Goal: Answer question/provide support: Share knowledge or assist other users

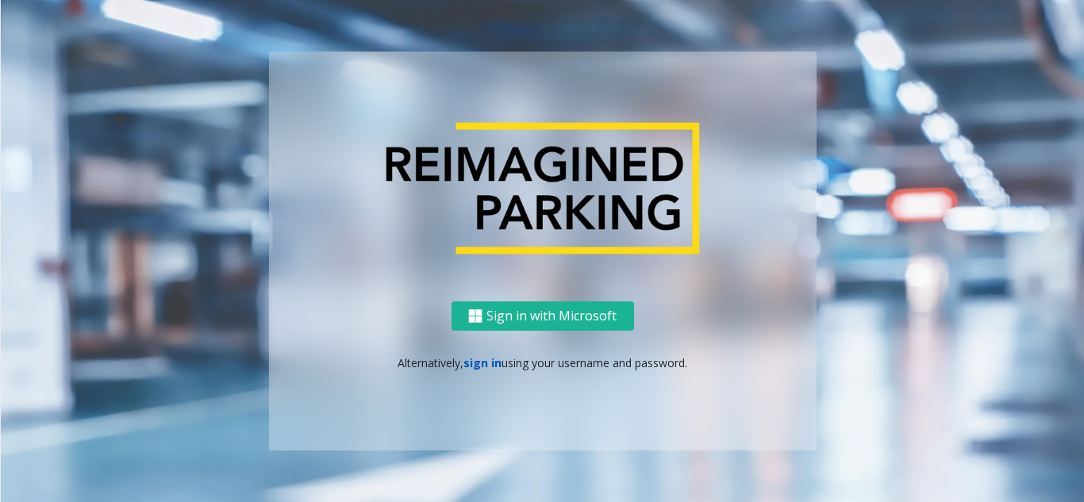
click at [484, 363] on link "sign in" at bounding box center [483, 363] width 38 height 15
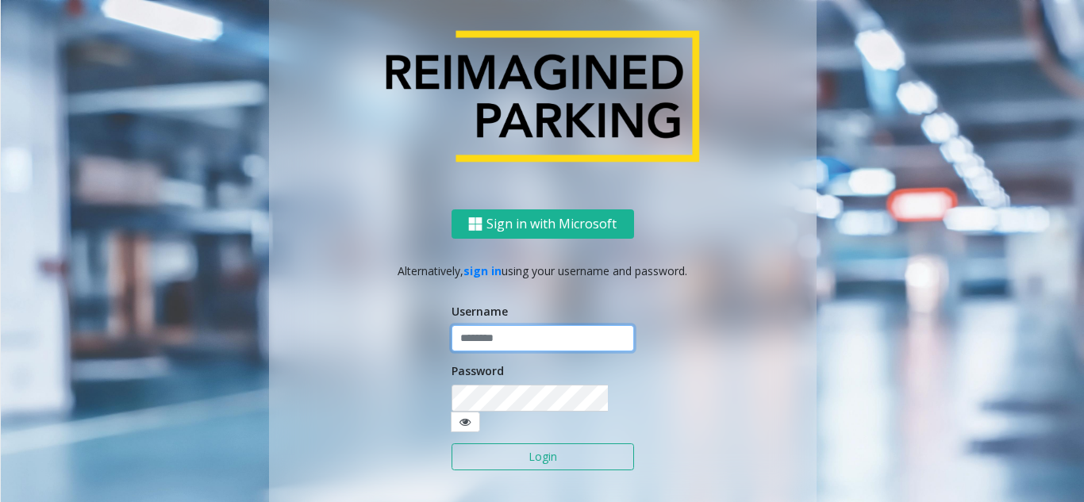
click at [533, 341] on input "text" at bounding box center [543, 338] width 183 height 27
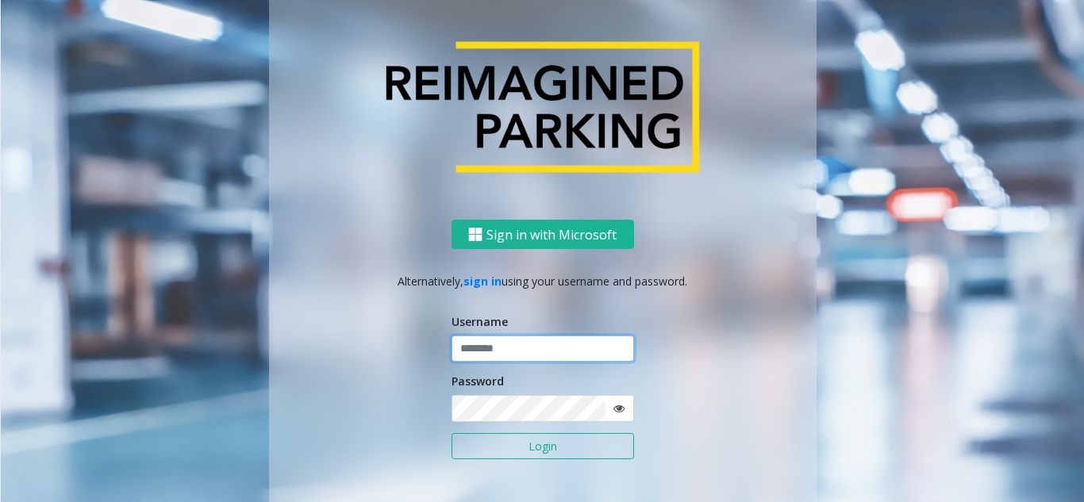
click at [533, 341] on input "text" at bounding box center [543, 349] width 183 height 27
type input "**********"
click at [495, 444] on button "Login" at bounding box center [543, 446] width 183 height 27
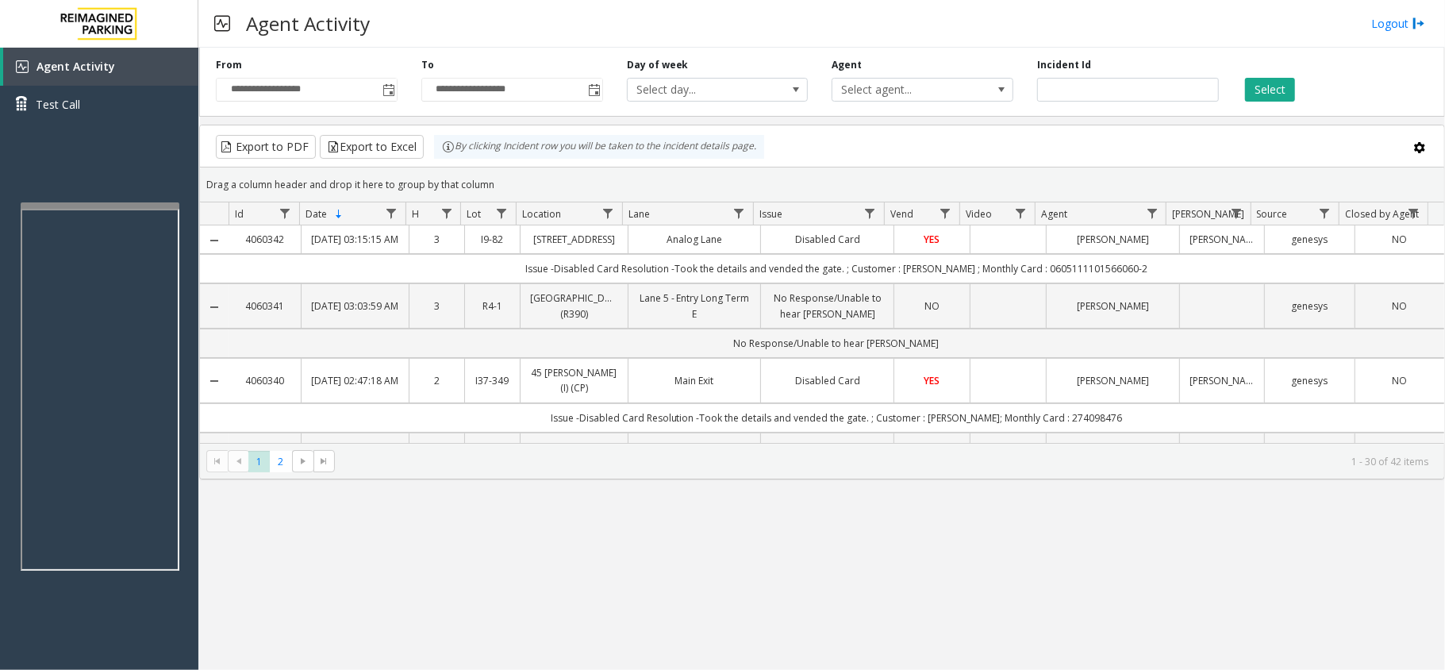
click at [98, 203] on div at bounding box center [100, 205] width 159 height 6
click at [1083, 42] on div "Agent Activity Logout" at bounding box center [821, 24] width 1247 height 48
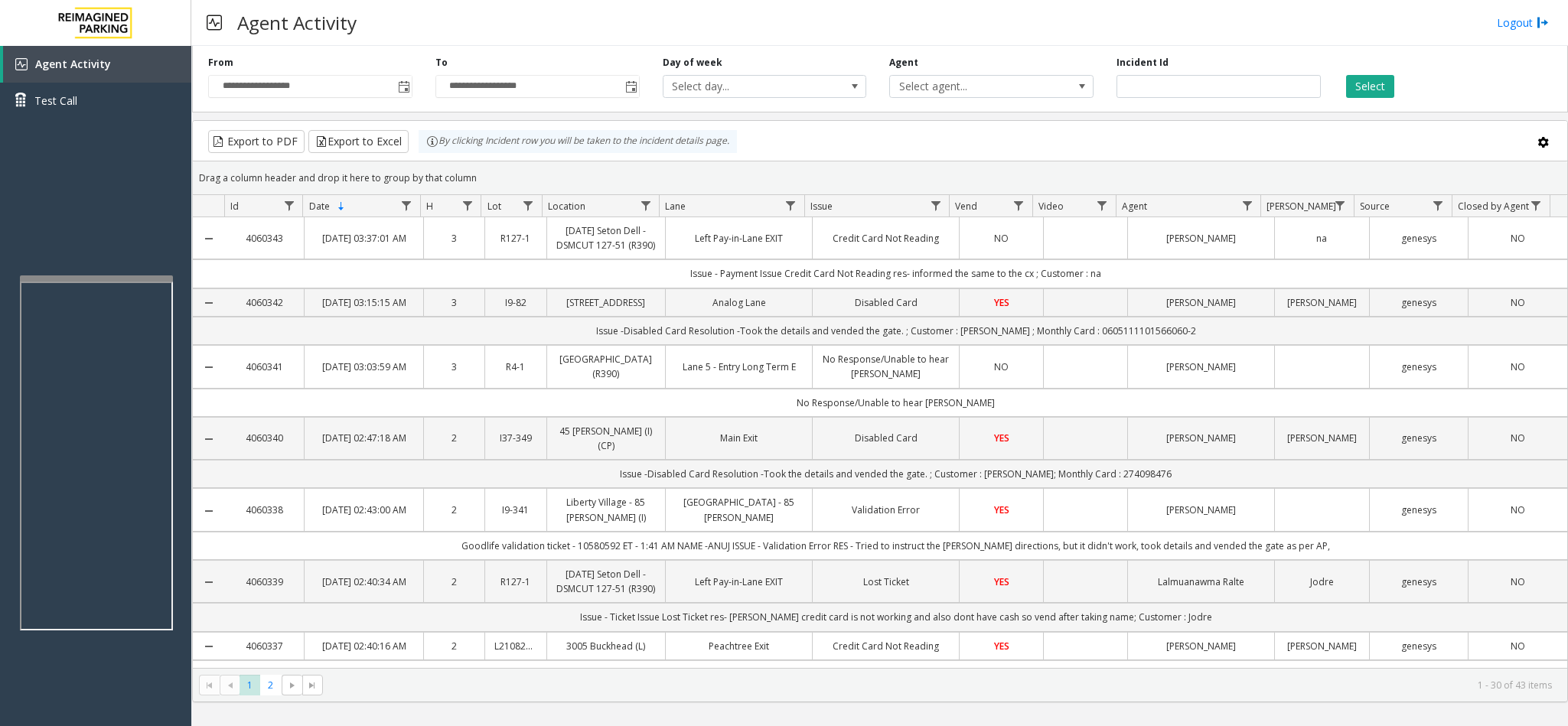
click at [404, 18] on div "Agent Activity Logout" at bounding box center [879, 23] width 1377 height 46
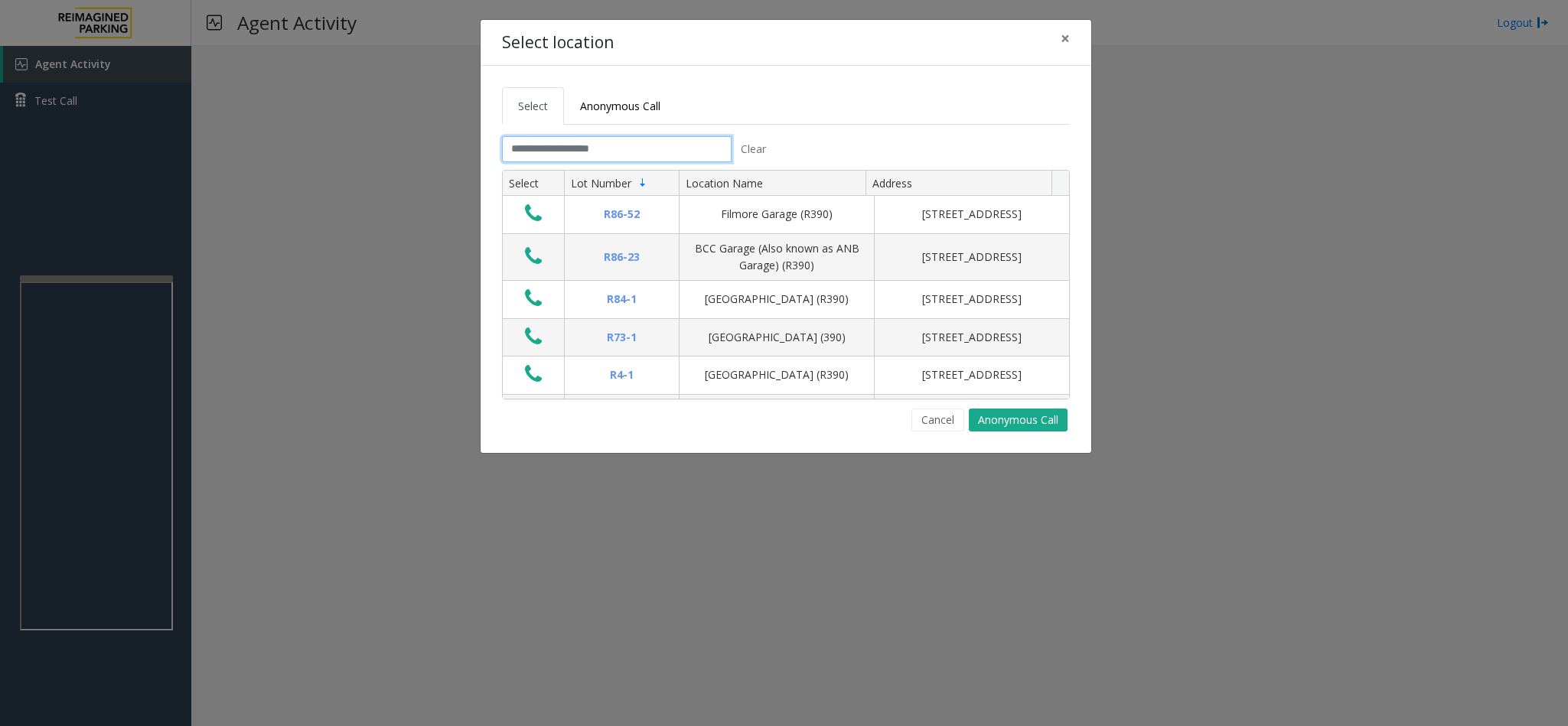
click at [636, 156] on input "text" at bounding box center [617, 148] width 230 height 26
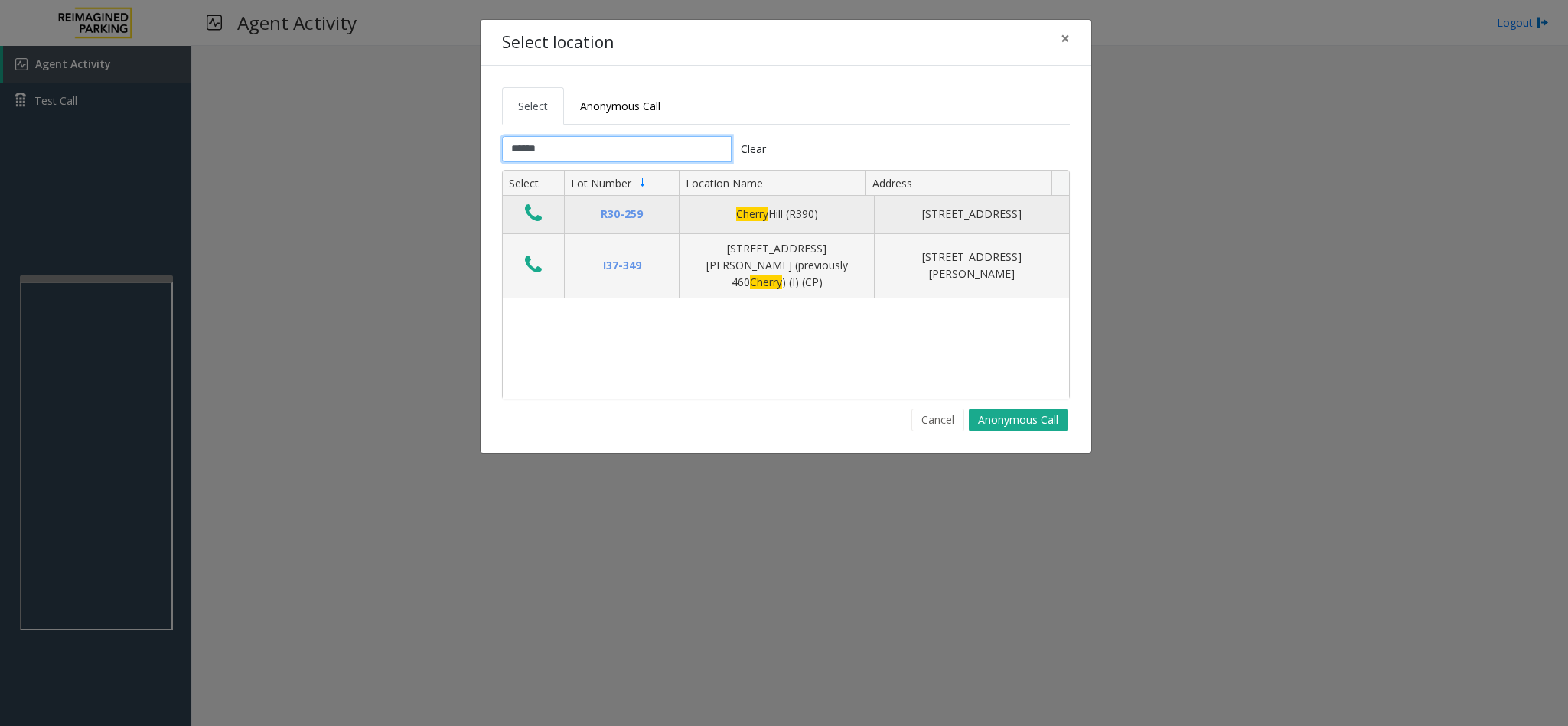
type input "******"
click at [545, 216] on button "Data table" at bounding box center [533, 214] width 26 height 24
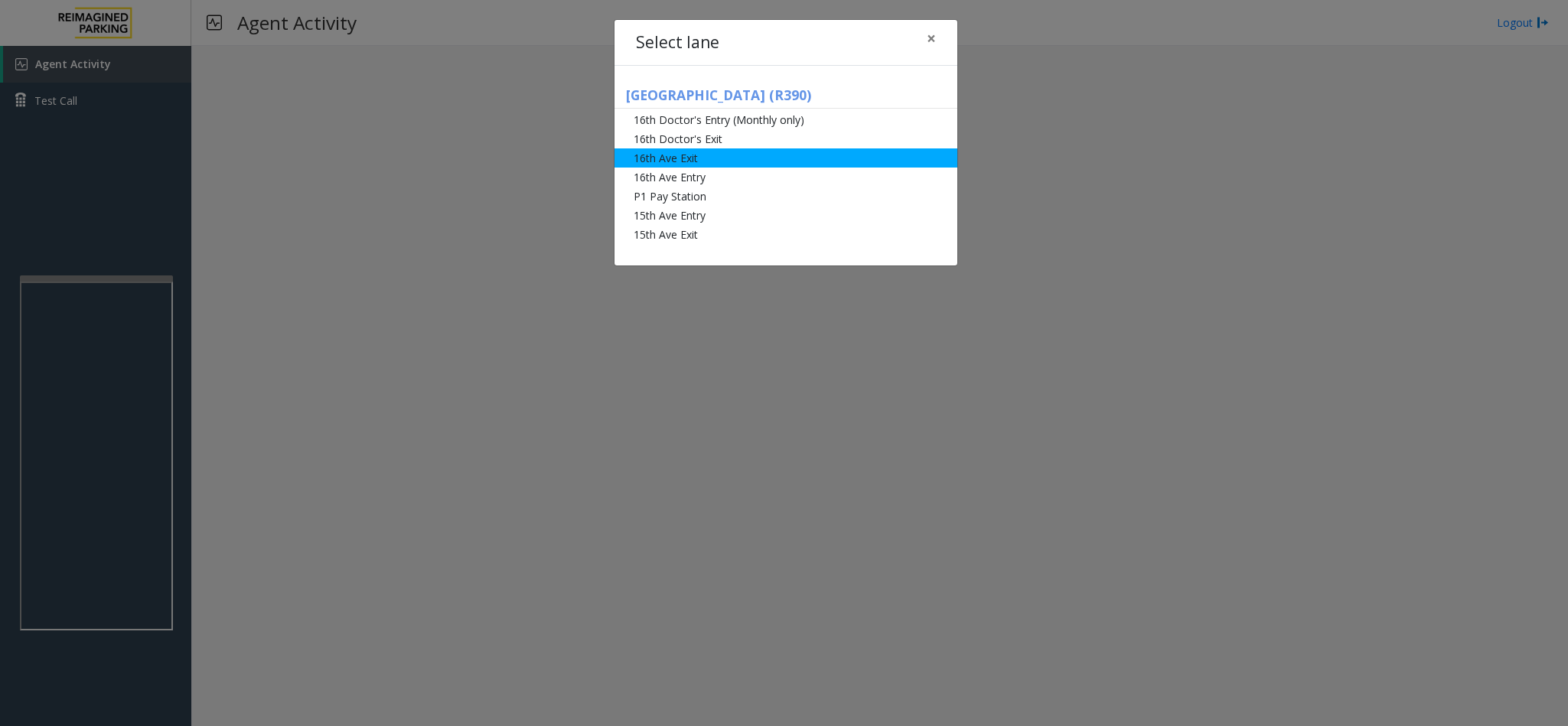
click at [711, 161] on li "16th Ave Exit" at bounding box center [786, 158] width 343 height 19
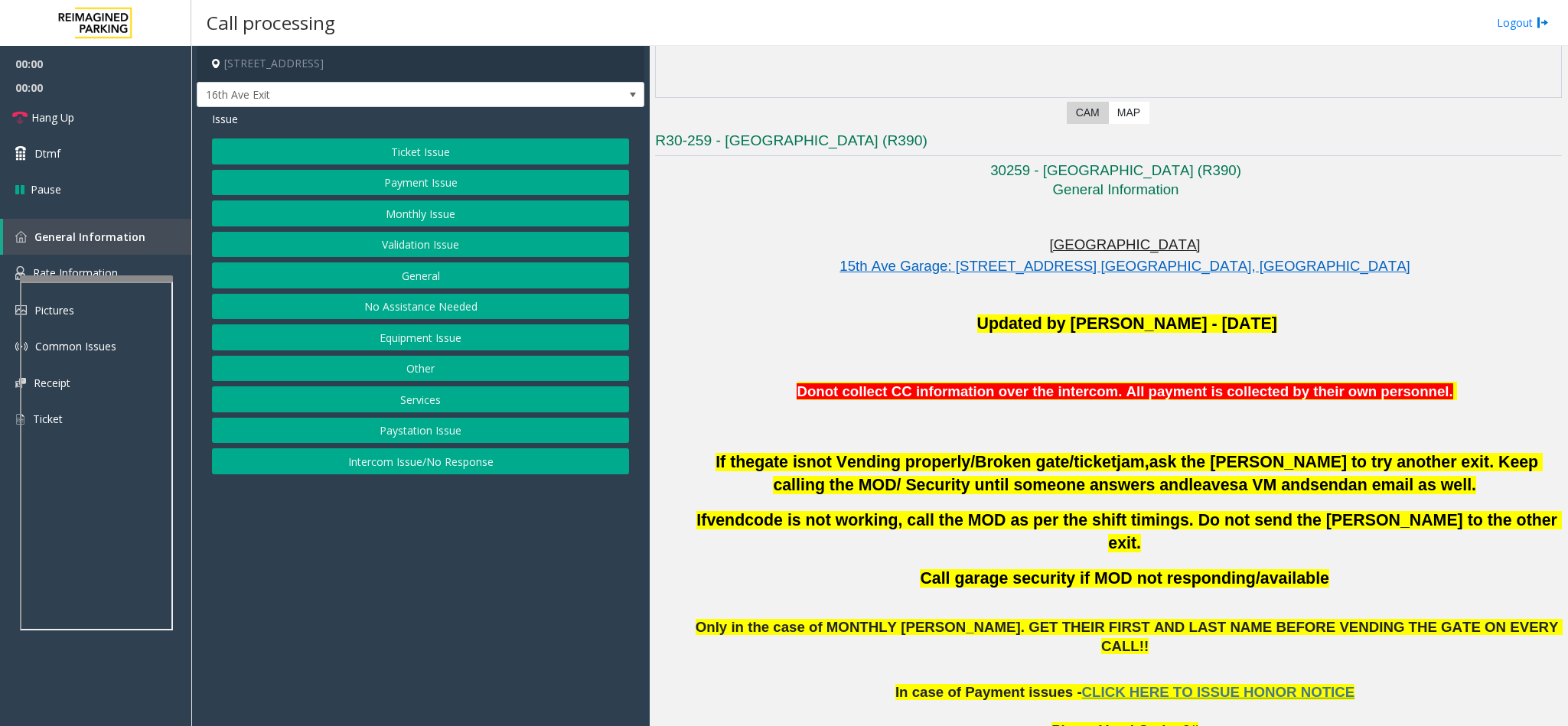
scroll to position [115, 0]
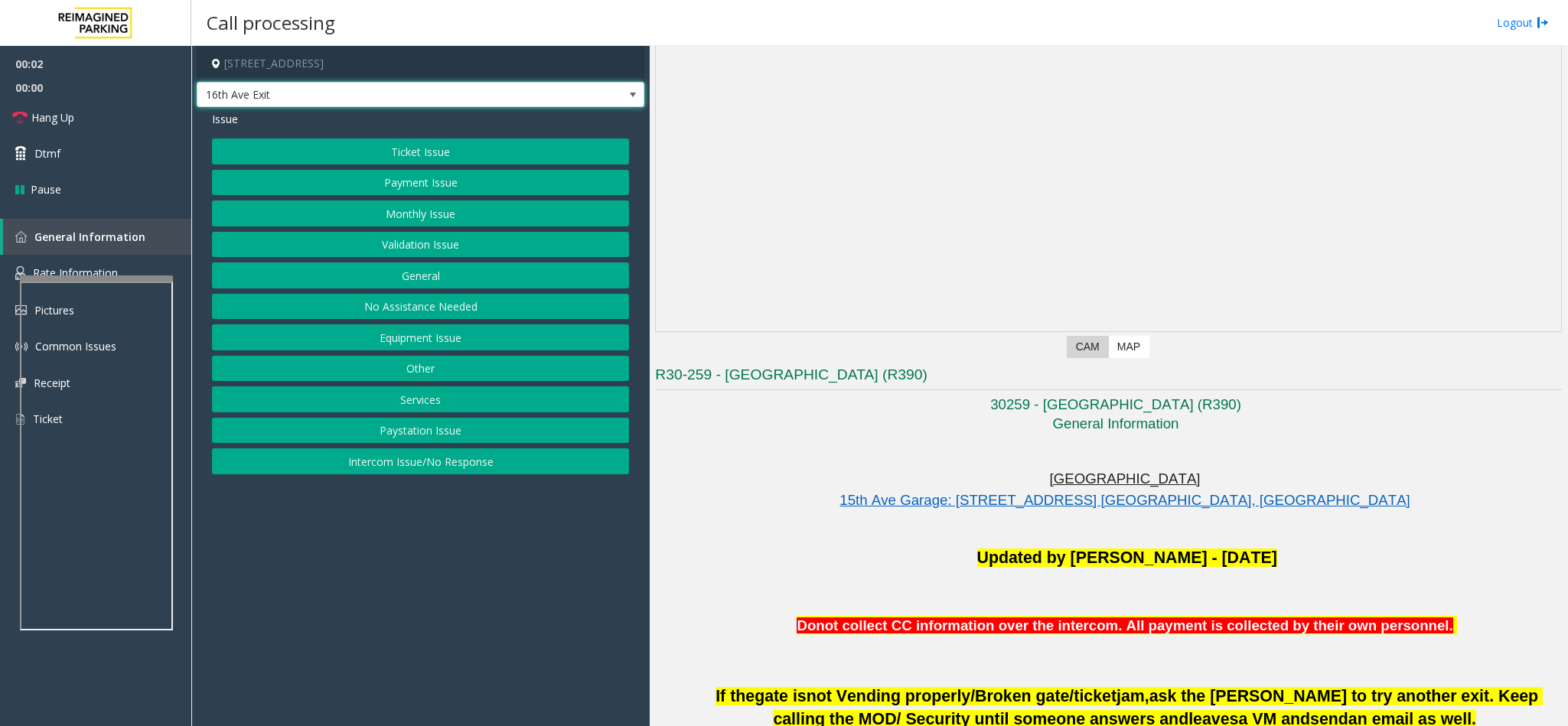
click at [459, 99] on span "16th Ave Exit" at bounding box center [376, 94] width 358 height 24
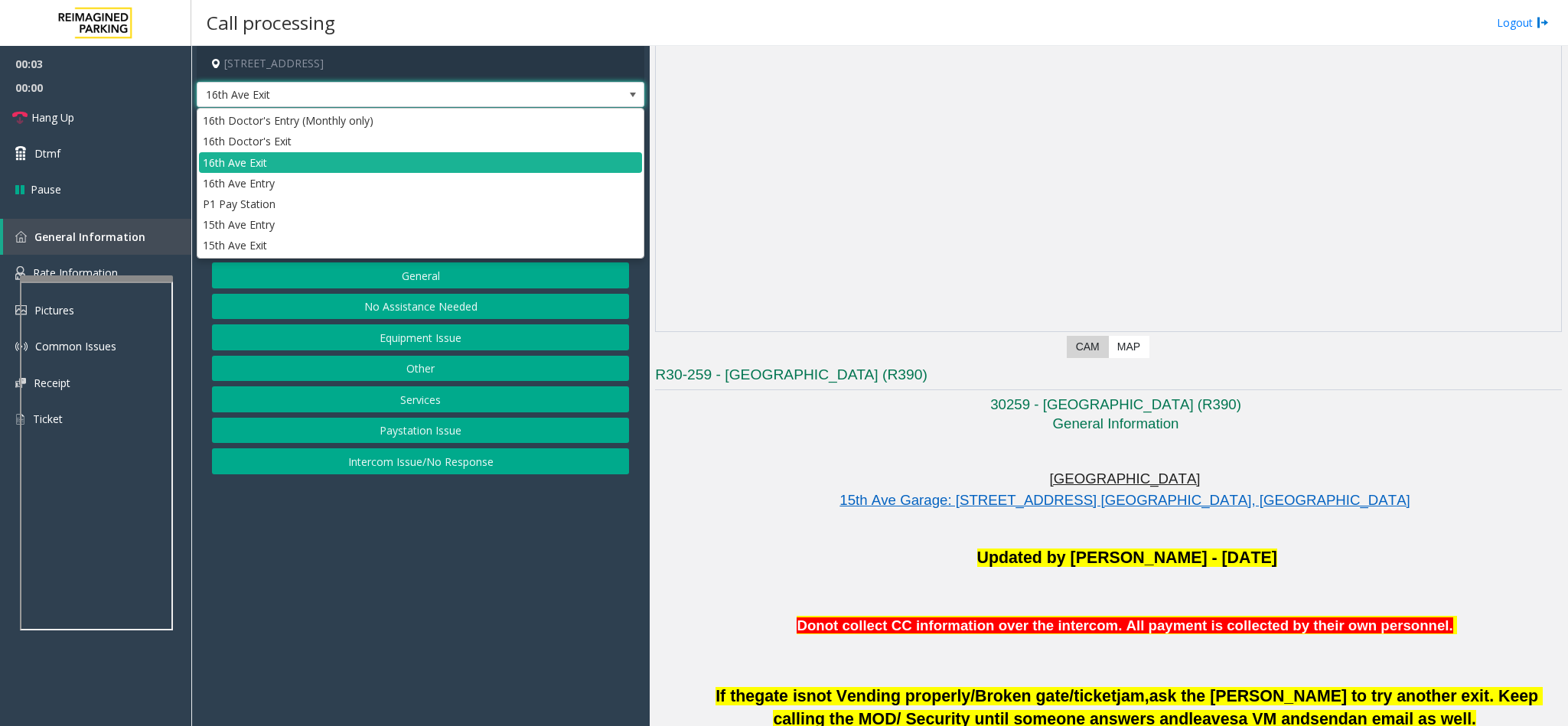
click at [852, 184] on img at bounding box center [1108, 149] width 906 height 363
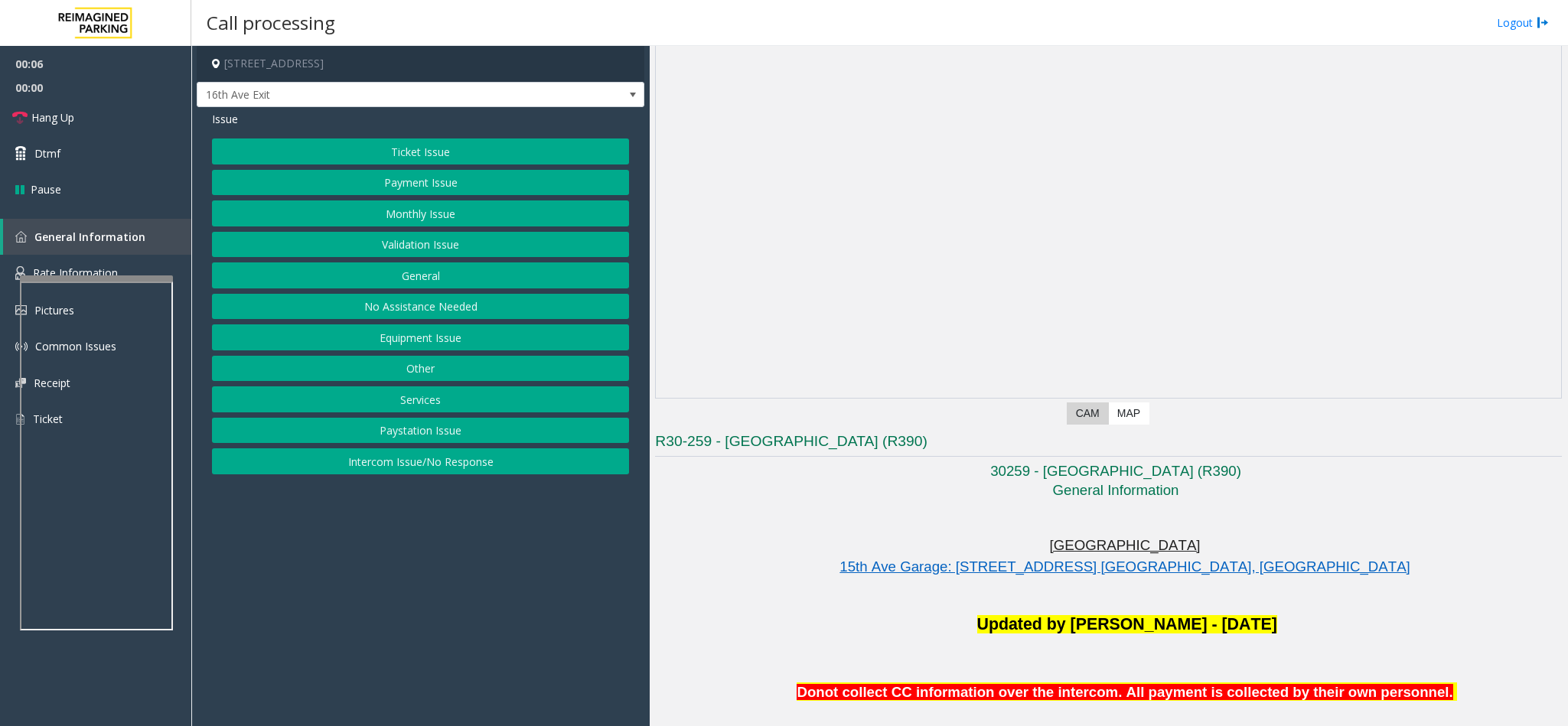
scroll to position [0, 0]
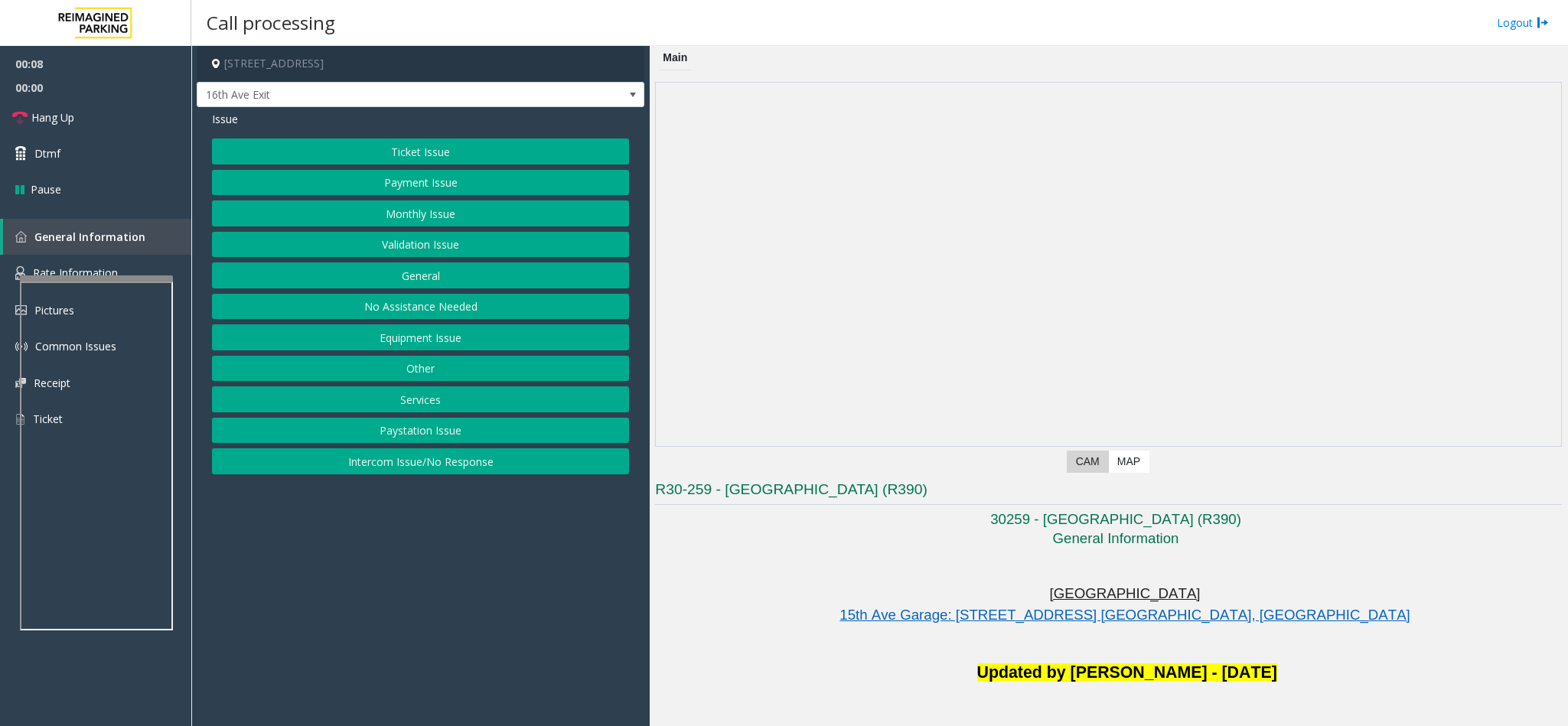
click at [287, 110] on div "Issue Ticket Issue Payment Issue Monthly Issue Validation Issue General No Assi…" at bounding box center [420, 294] width 447 height 375
click at [295, 101] on span "16th Ave Exit" at bounding box center [376, 94] width 358 height 24
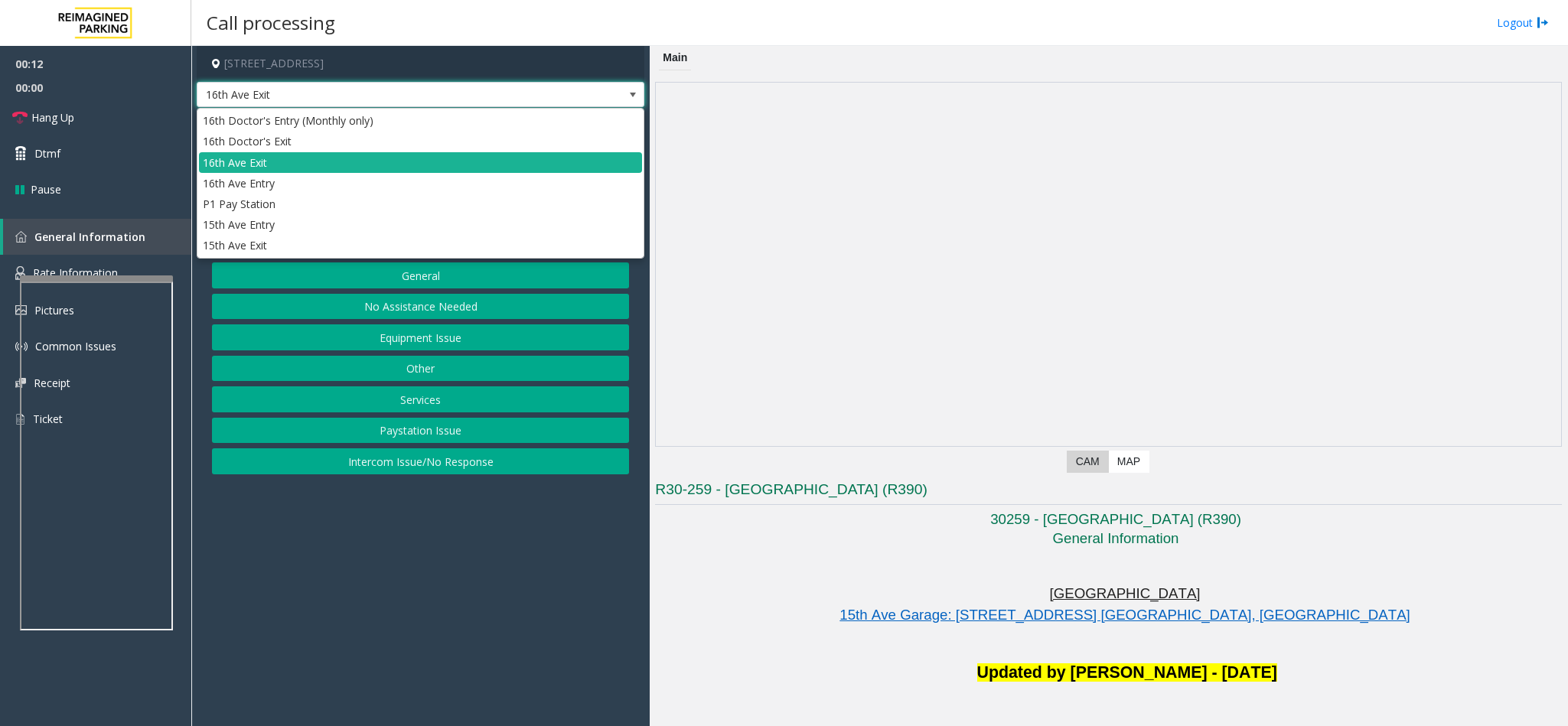
click at [919, 269] on img at bounding box center [1108, 264] width 906 height 363
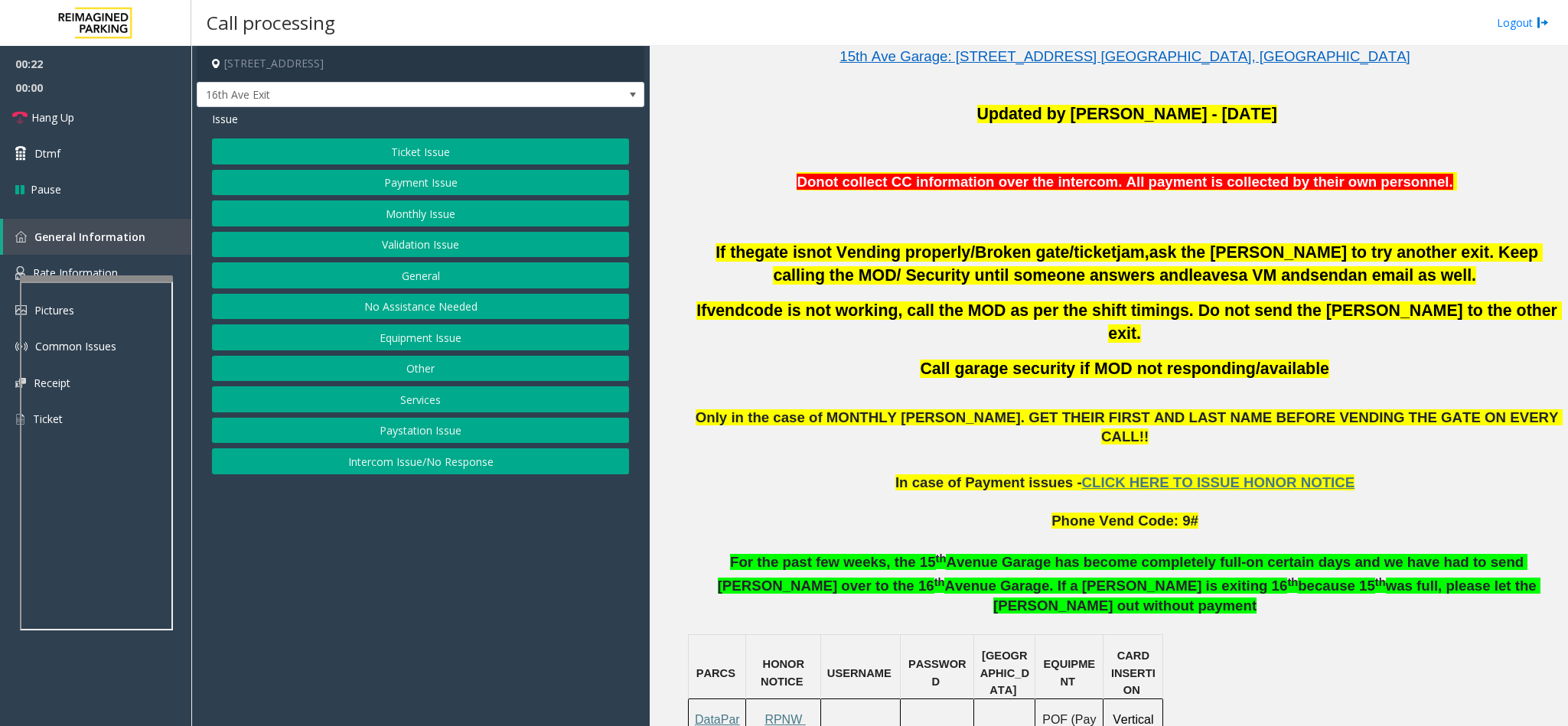
scroll to position [344, 0]
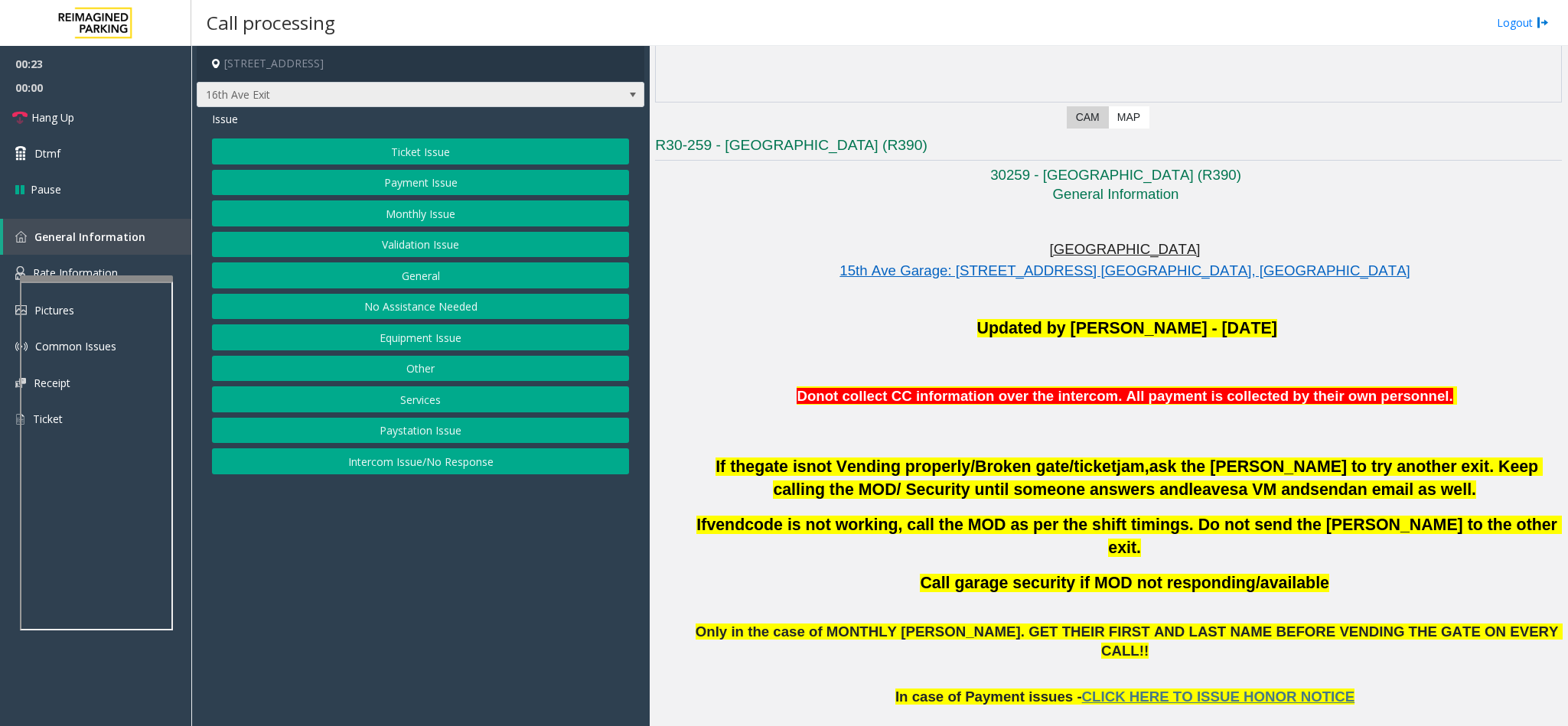
click at [517, 83] on span "16th Ave Exit" at bounding box center [376, 94] width 358 height 24
click at [843, 350] on div "Updated by [PERSON_NAME] - [DATE] Donot collect CC information over the interco…" at bounding box center [1127, 380] width 871 height 125
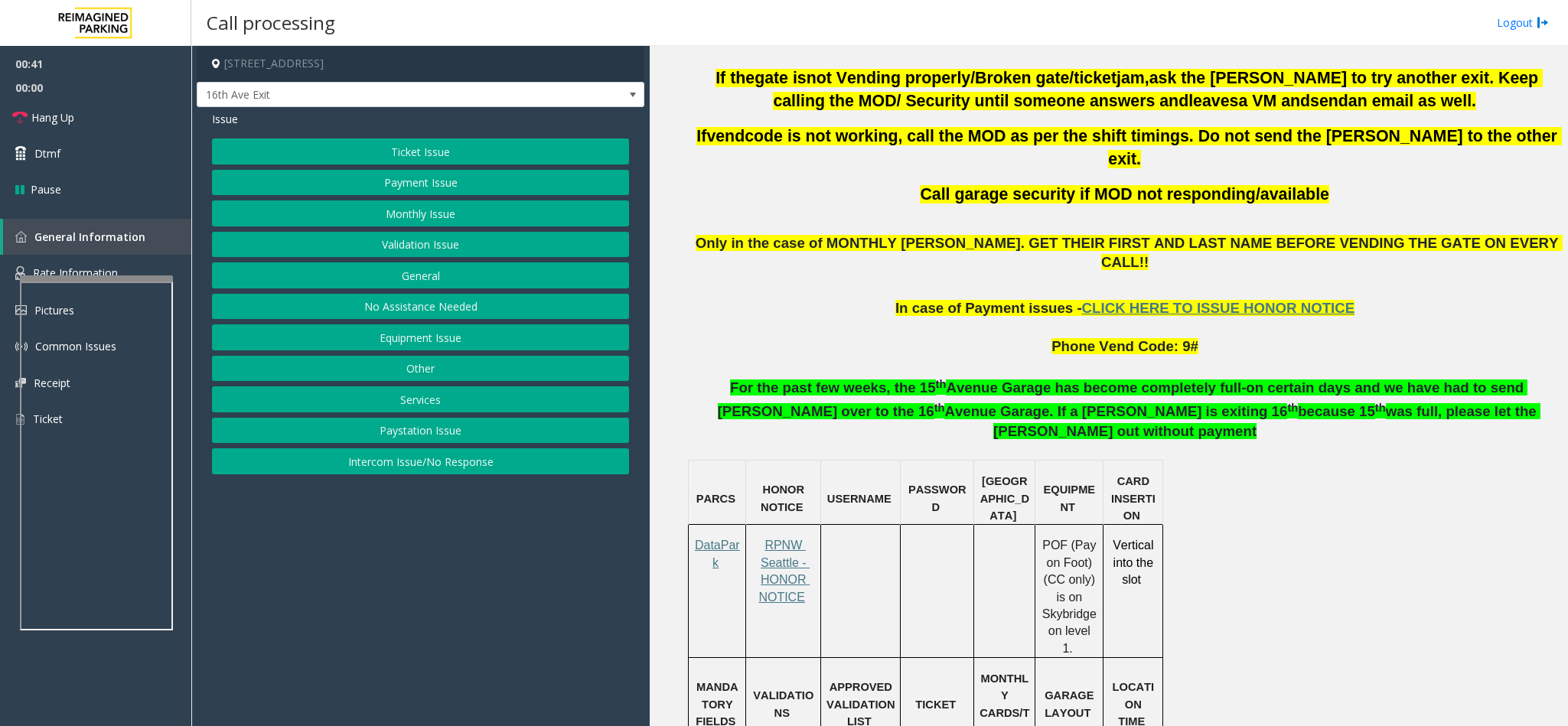
scroll to position [733, 0]
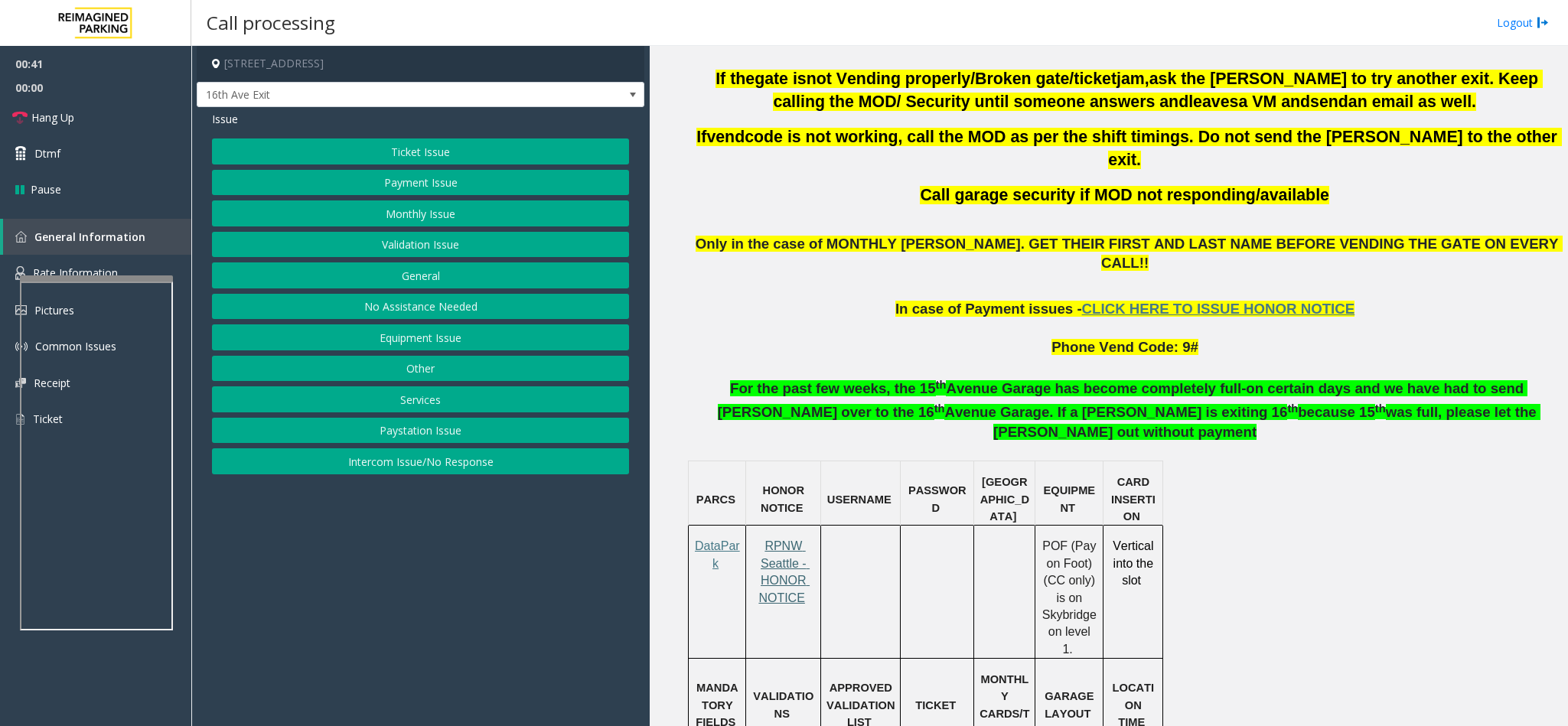
click at [797, 484] on span "RPNW Seattle - HONOR NOTICE" at bounding box center [784, 572] width 51 height 65
click at [409, 151] on button "Ticket Issue" at bounding box center [420, 151] width 418 height 26
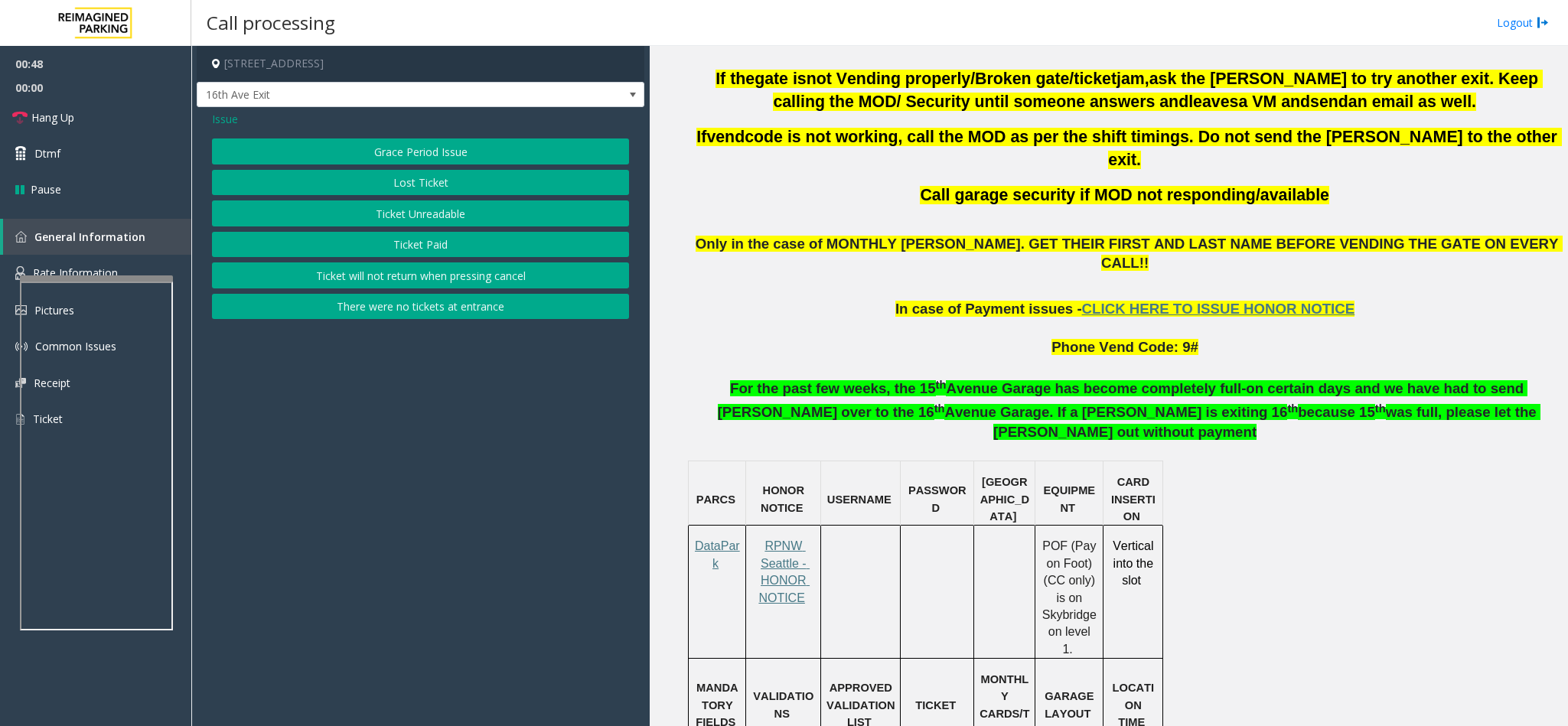
click at [482, 209] on button "Ticket Unreadable" at bounding box center [420, 213] width 418 height 26
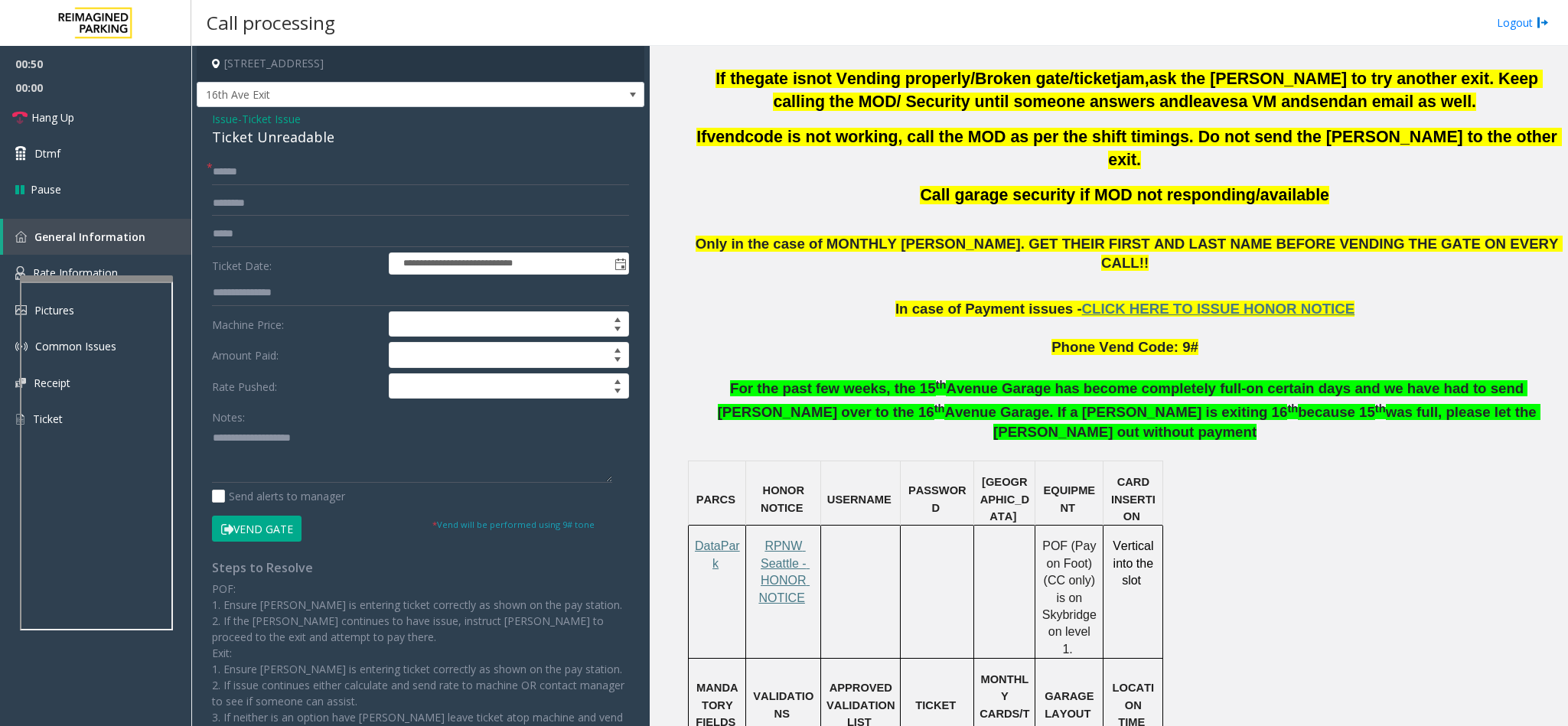
click at [230, 124] on span "Issue" at bounding box center [225, 119] width 26 height 16
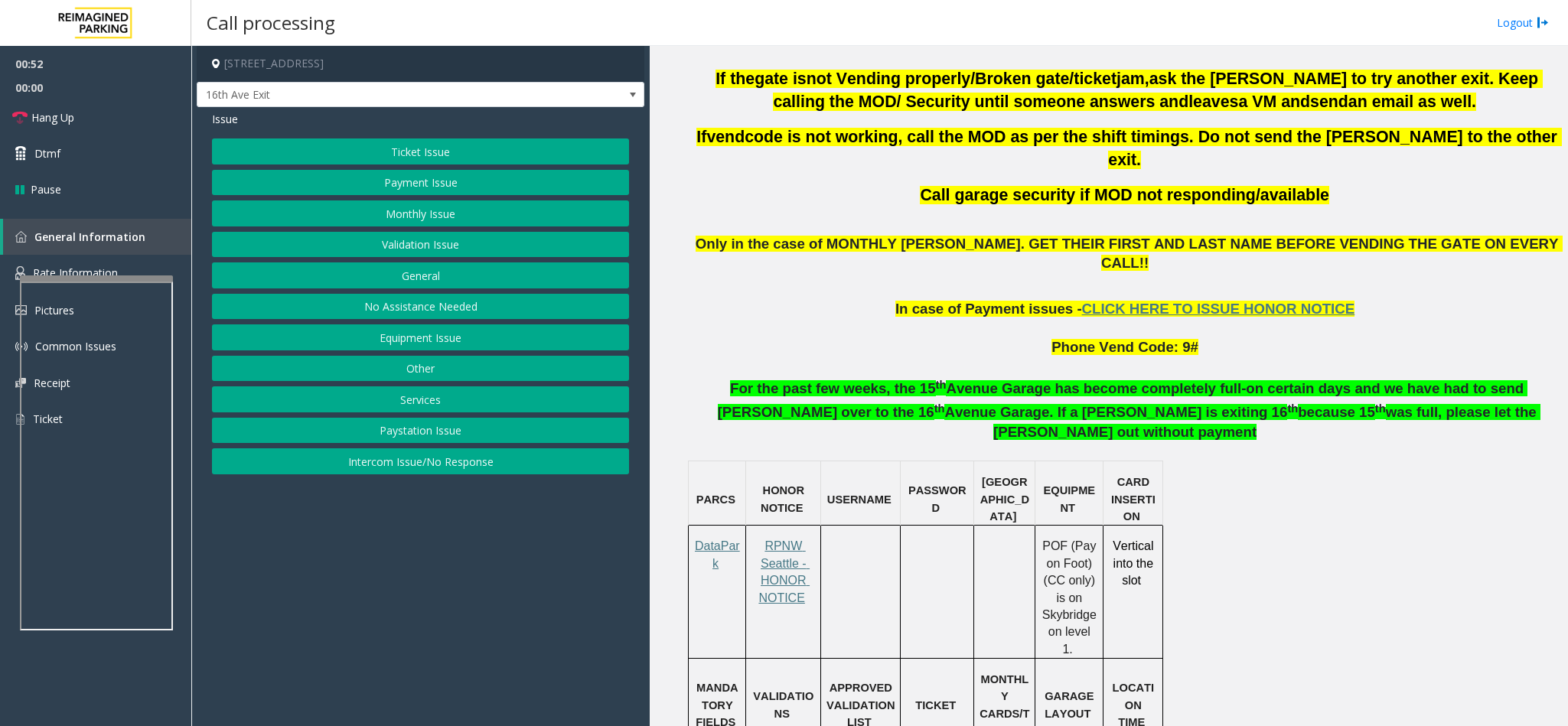
click at [409, 188] on button "Payment Issue" at bounding box center [420, 182] width 418 height 26
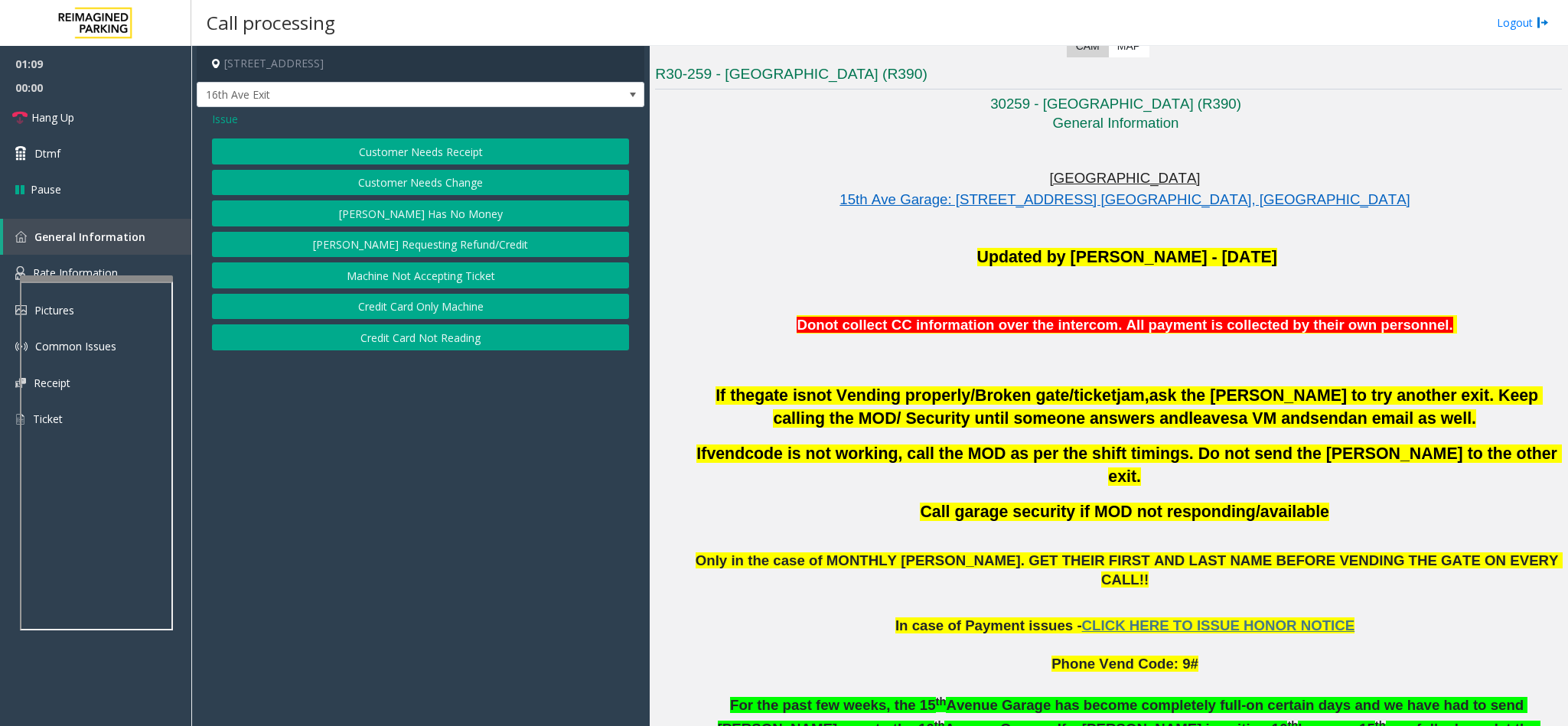
scroll to position [388, 0]
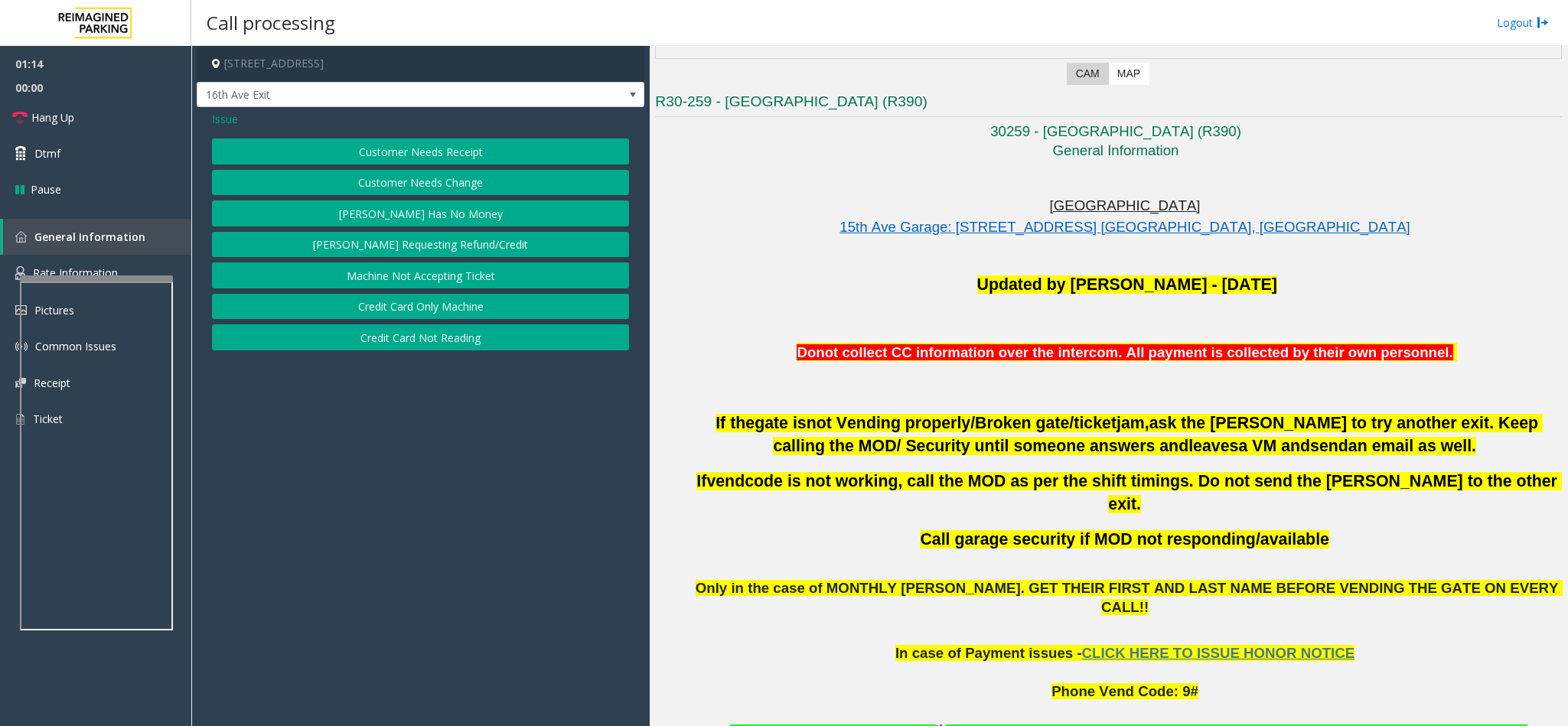
click at [232, 121] on span "Issue" at bounding box center [225, 119] width 26 height 16
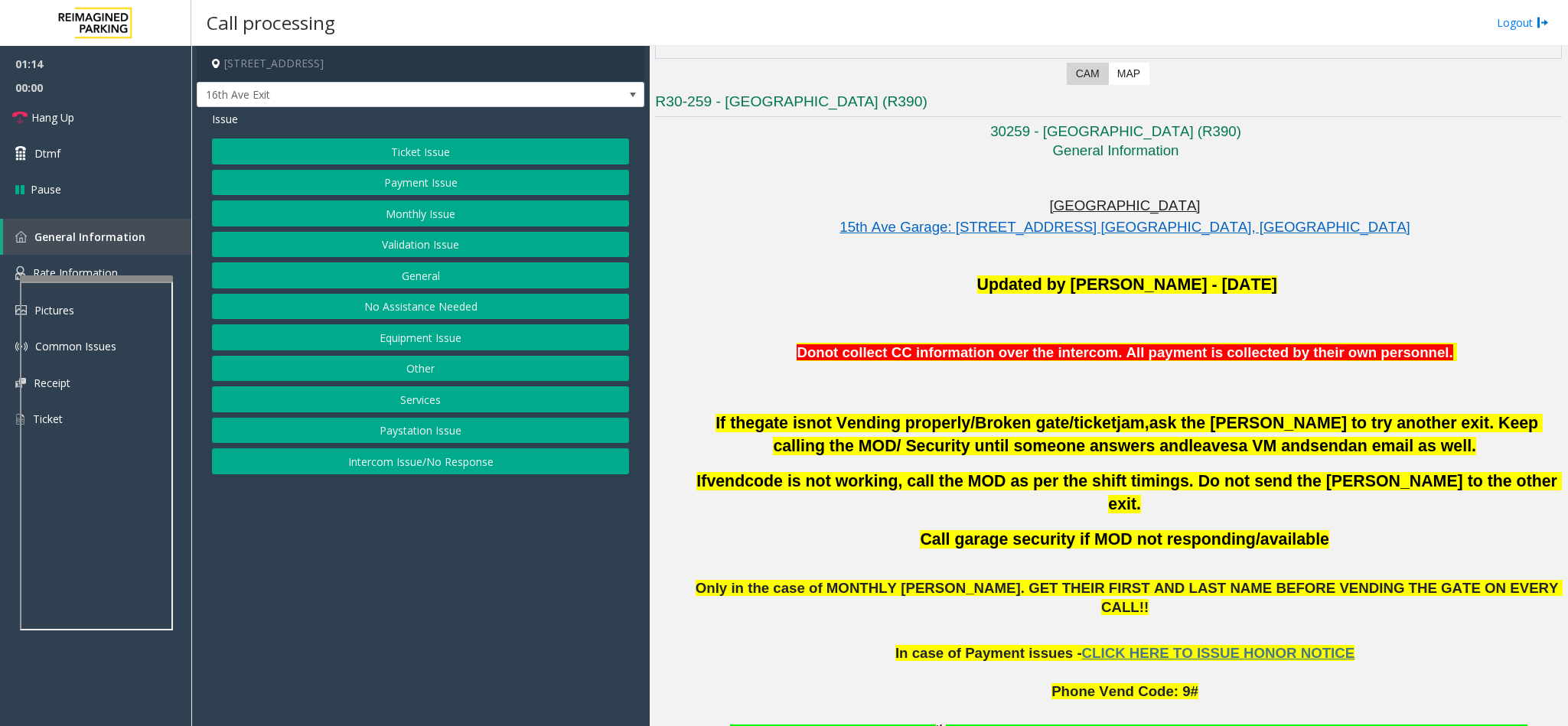
click at [417, 189] on button "Payment Issue" at bounding box center [420, 182] width 418 height 26
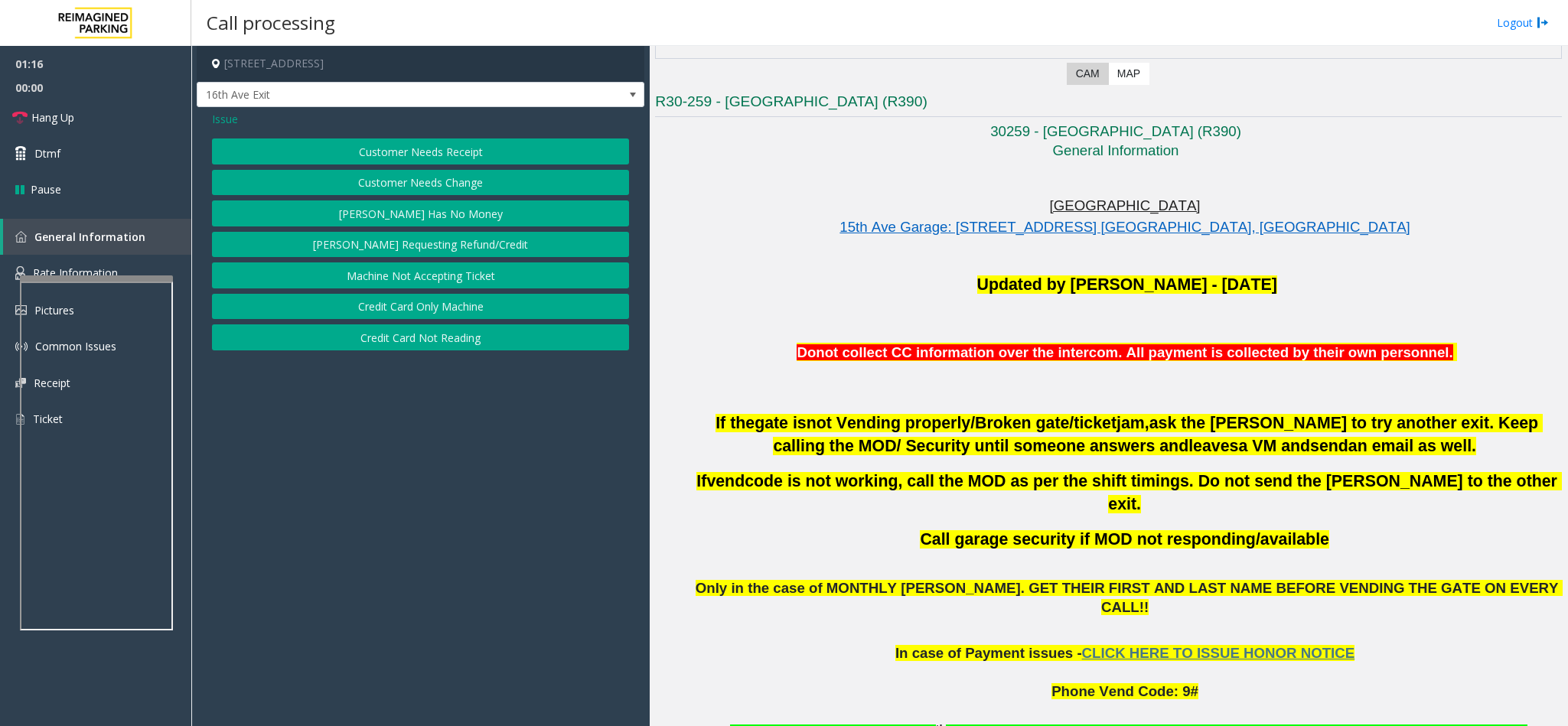
click at [436, 206] on button "[PERSON_NAME] Has No Money" at bounding box center [420, 213] width 418 height 26
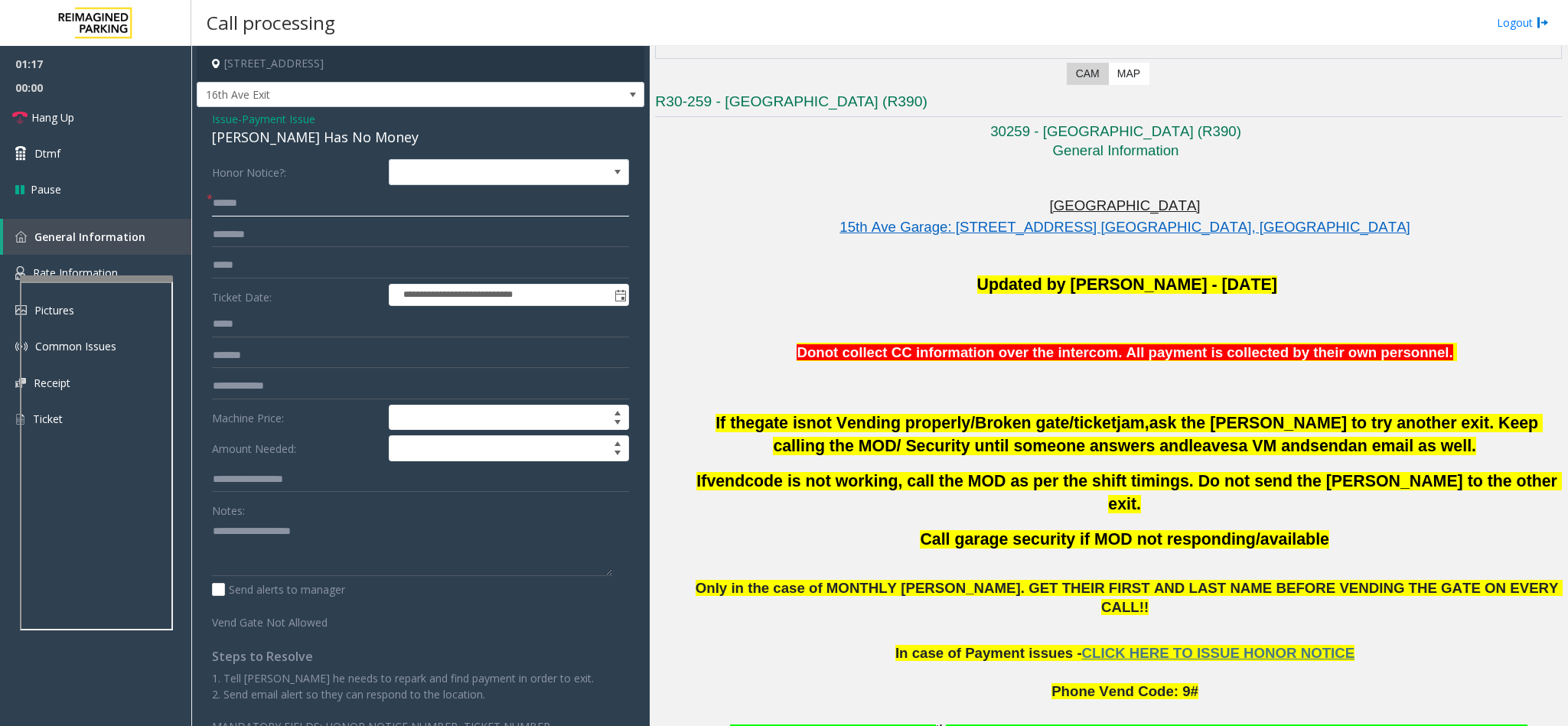
click at [287, 201] on input "text" at bounding box center [420, 203] width 418 height 26
click at [269, 239] on input "text" at bounding box center [420, 234] width 418 height 26
type input "*****"
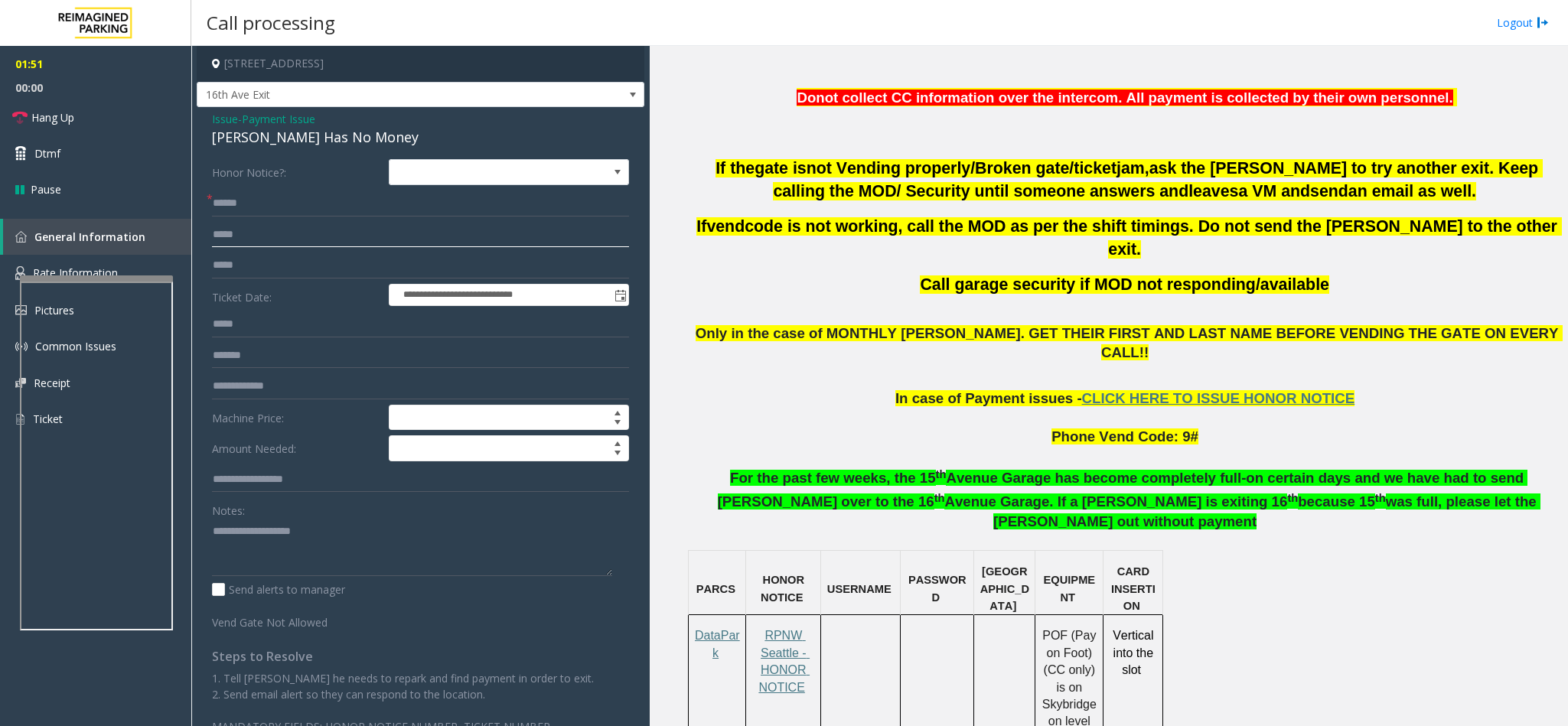
scroll to position [1077, 0]
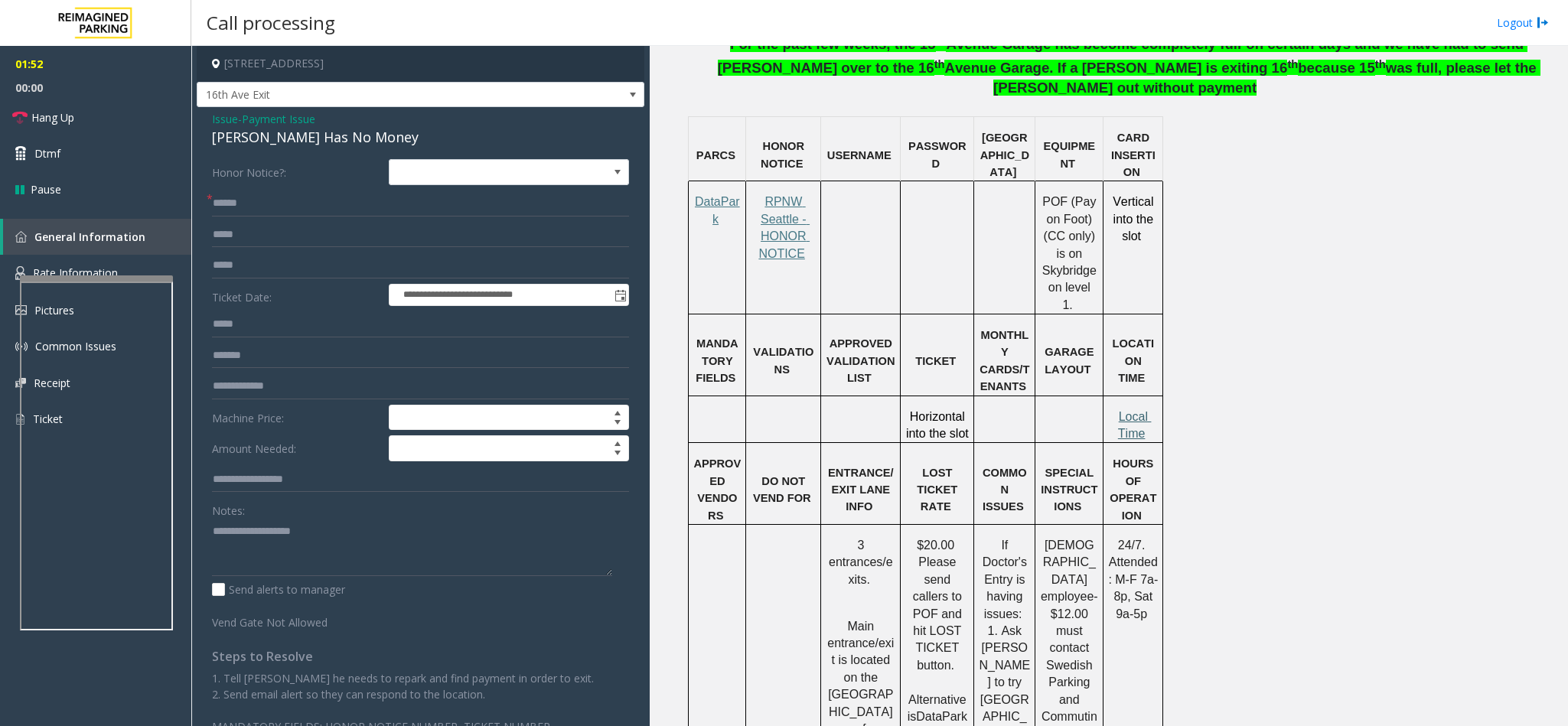
click at [1044, 410] on span "Local Time" at bounding box center [1135, 424] width 34 height 30
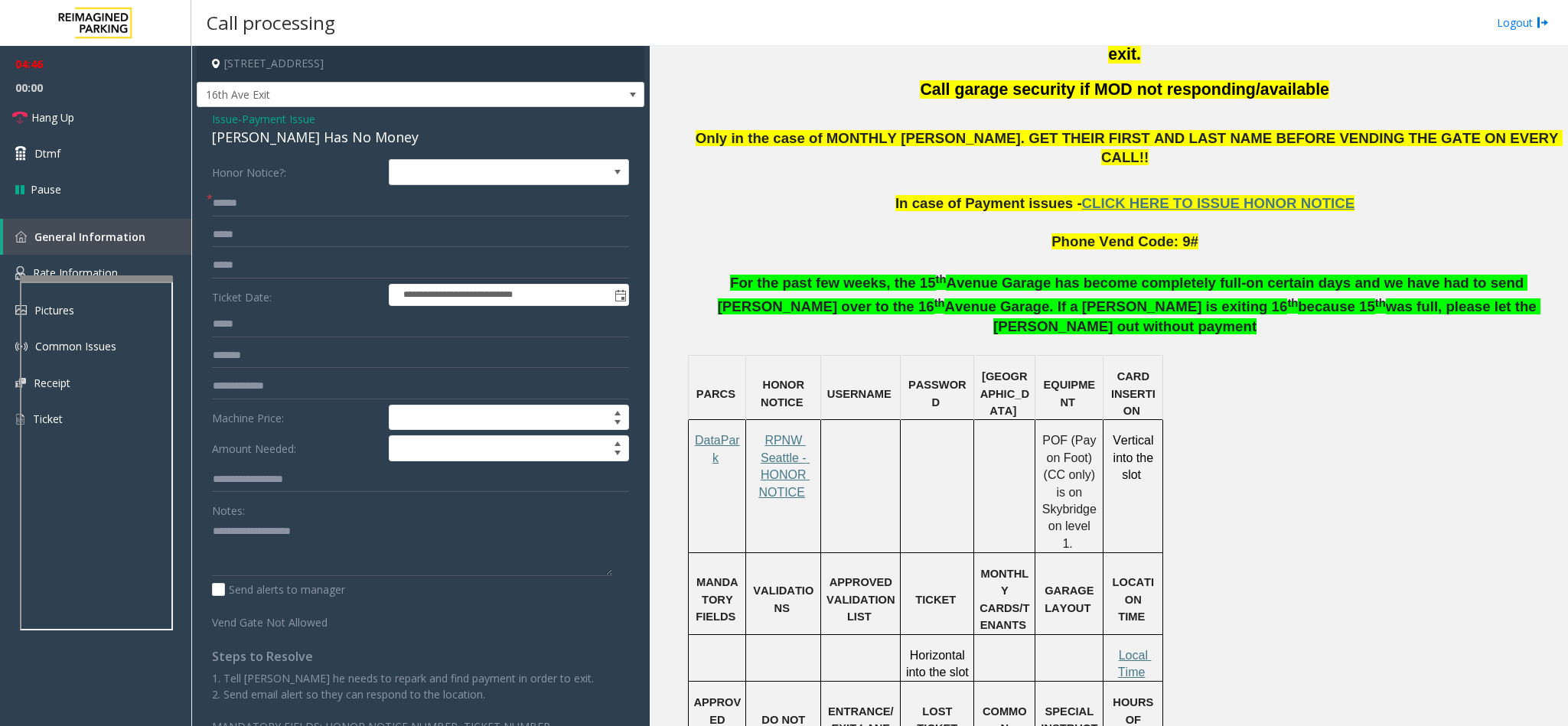
scroll to position [847, 0]
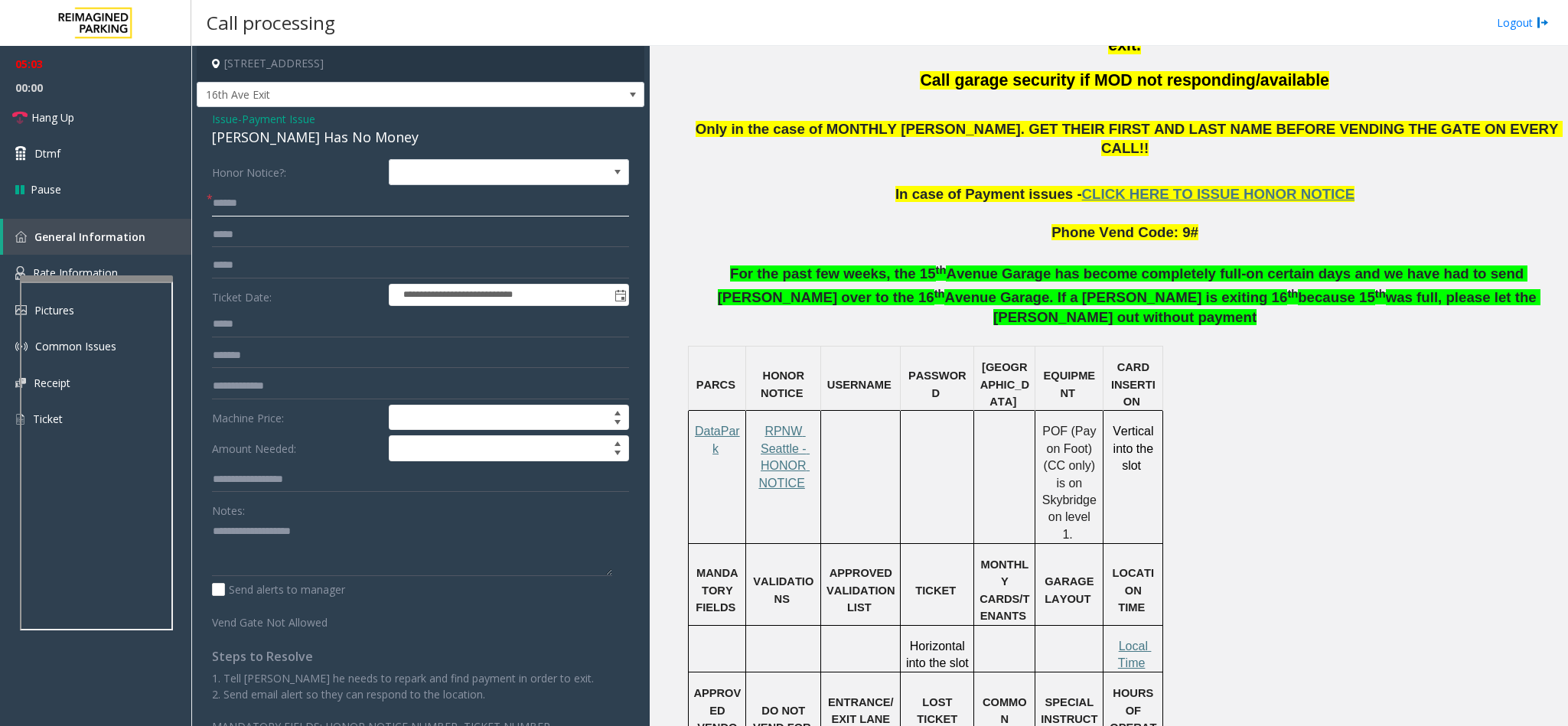
click at [246, 194] on input "text" at bounding box center [420, 203] width 418 height 26
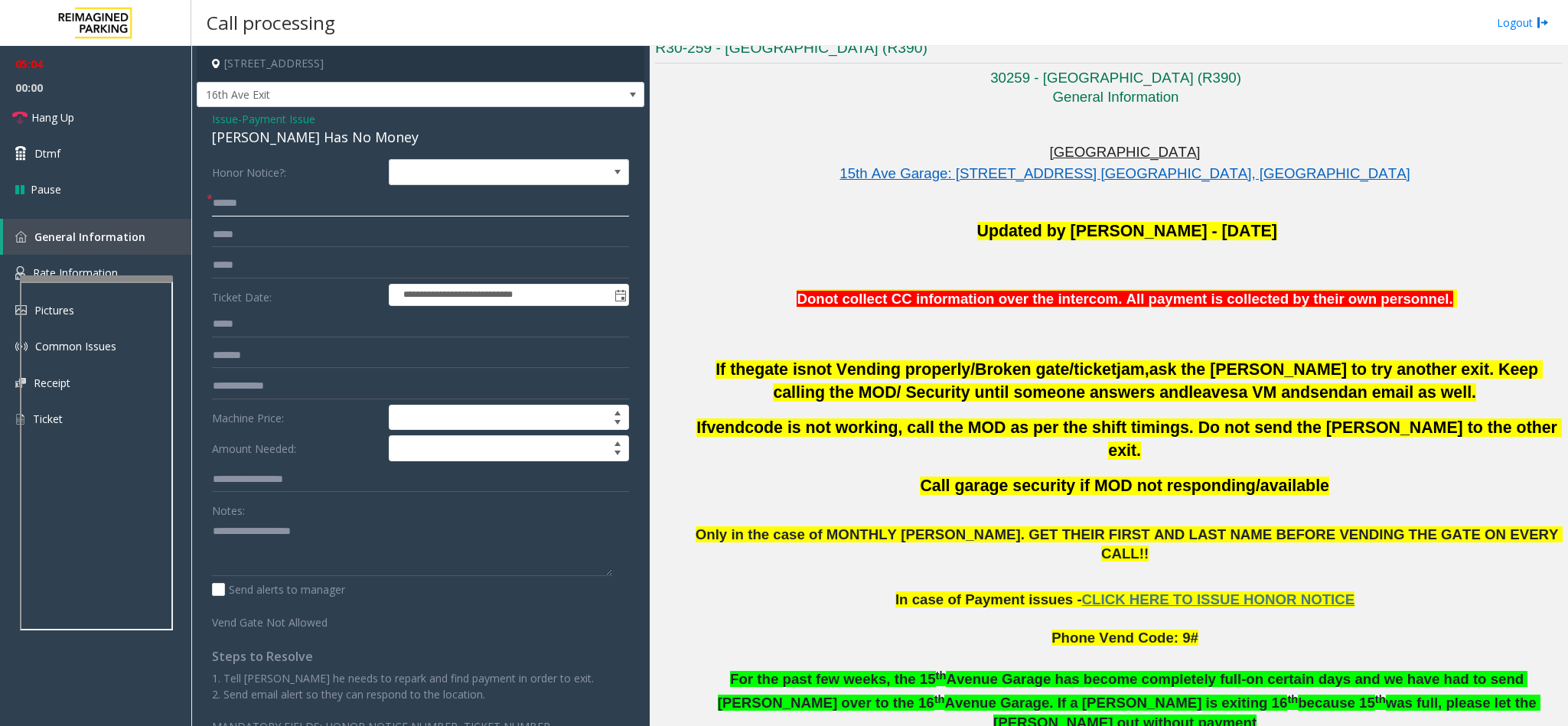
scroll to position [388, 0]
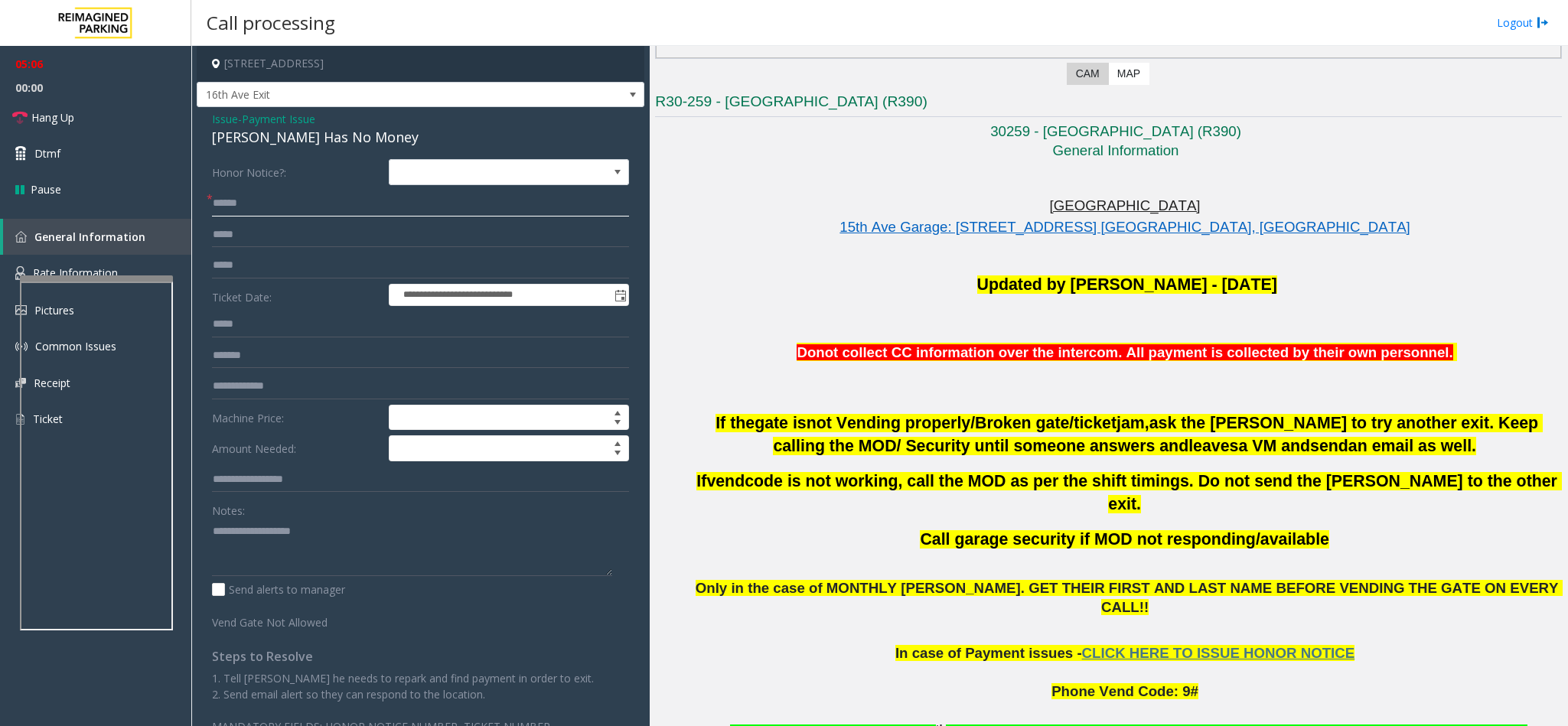
click at [266, 205] on input "text" at bounding box center [420, 203] width 418 height 26
type input "******"
click at [306, 484] on textarea at bounding box center [412, 548] width 400 height 58
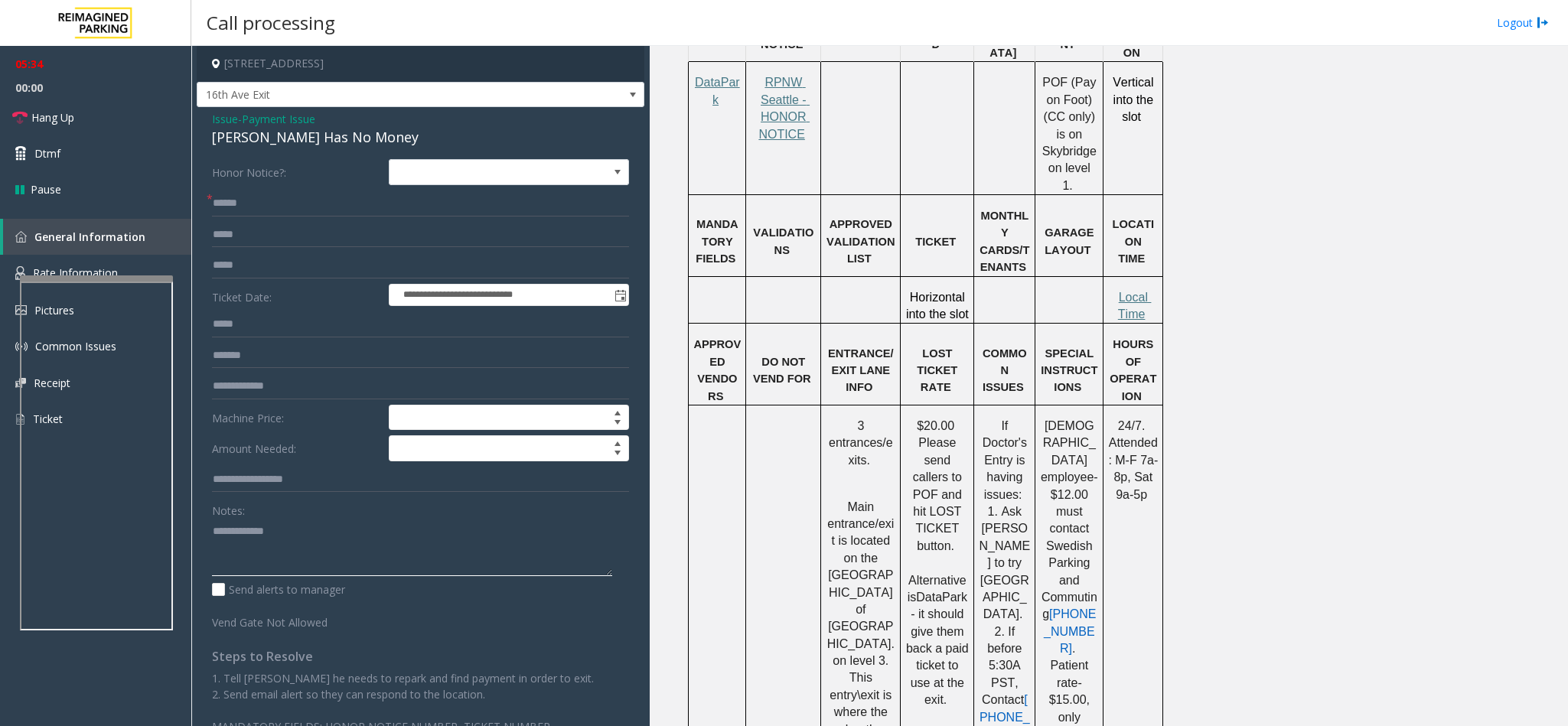
scroll to position [1077, 0]
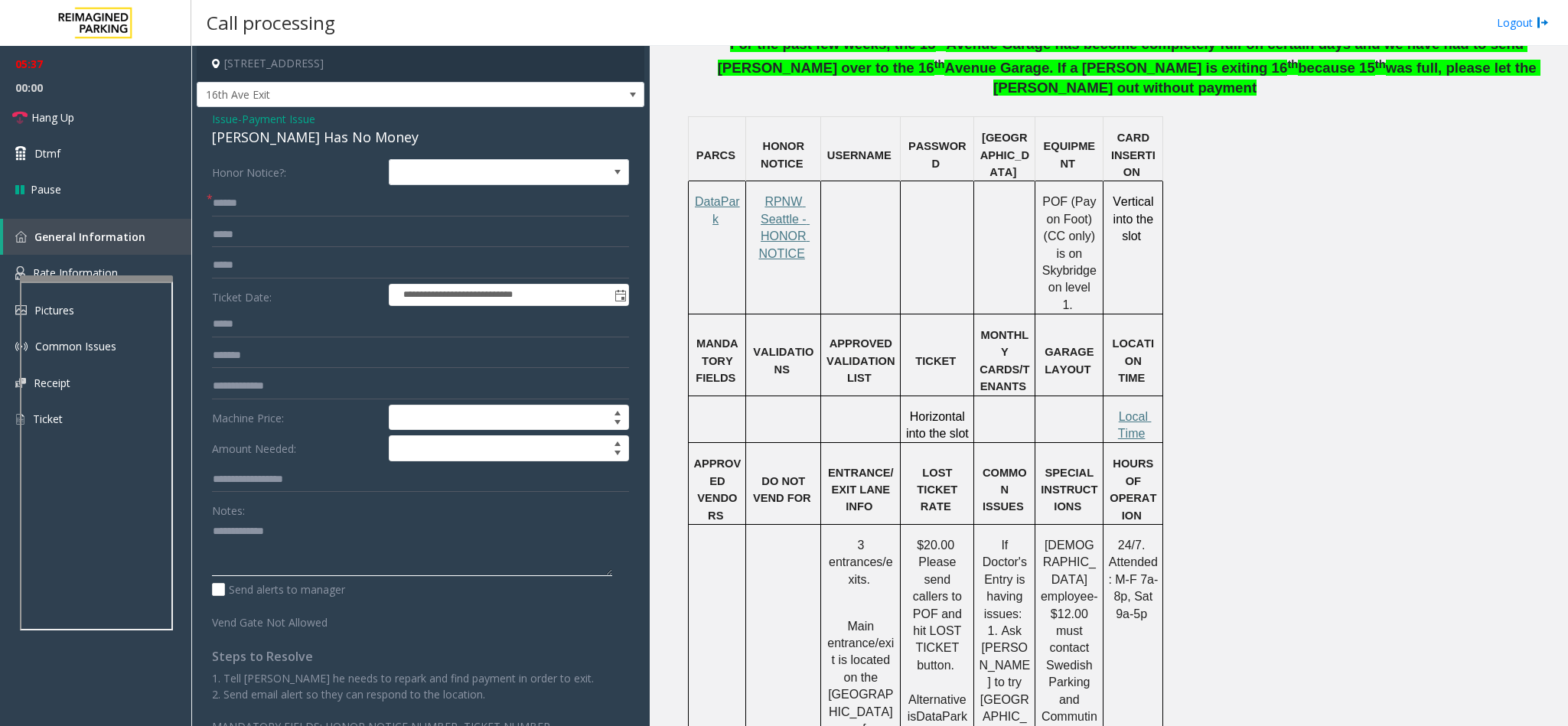
click at [304, 484] on textarea at bounding box center [412, 548] width 400 height 58
type textarea "**********"
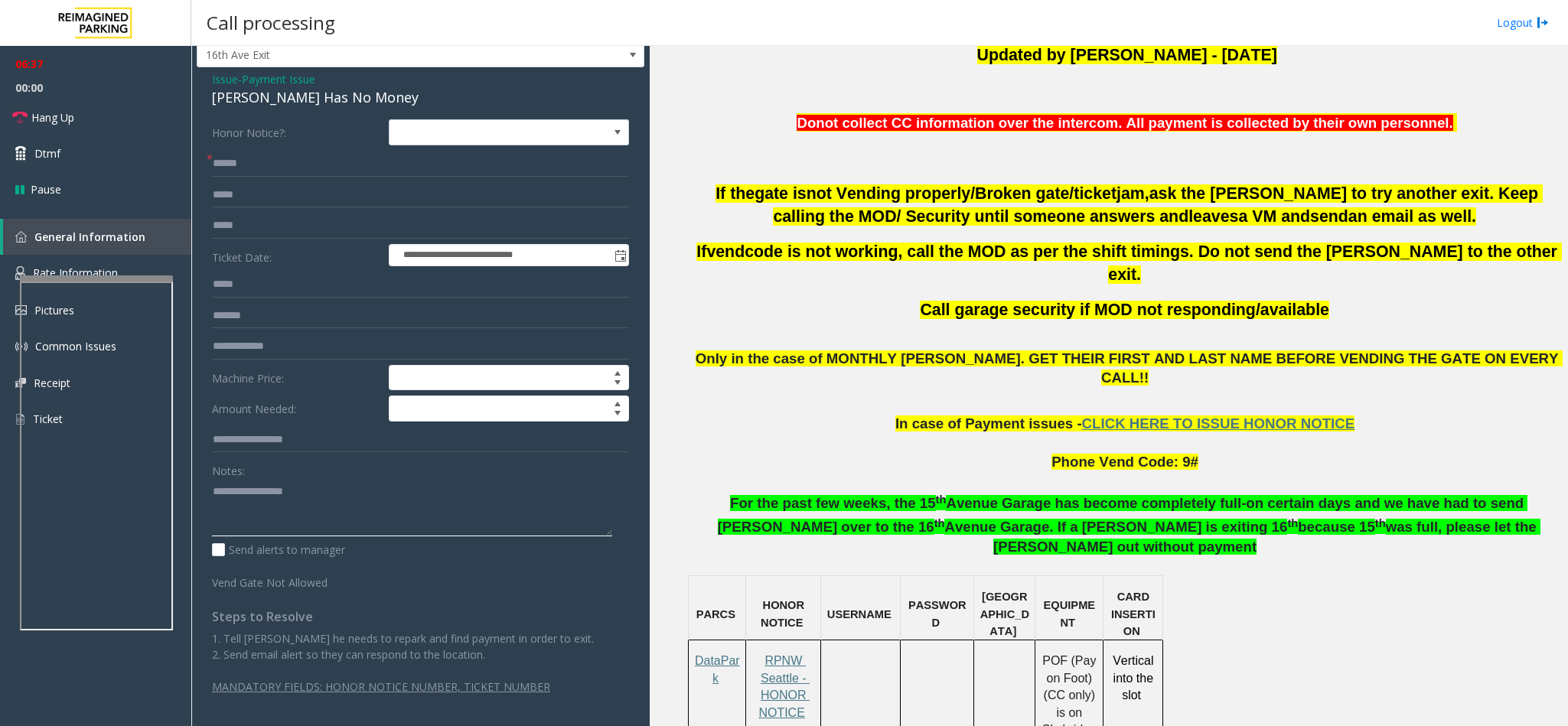
scroll to position [43, 0]
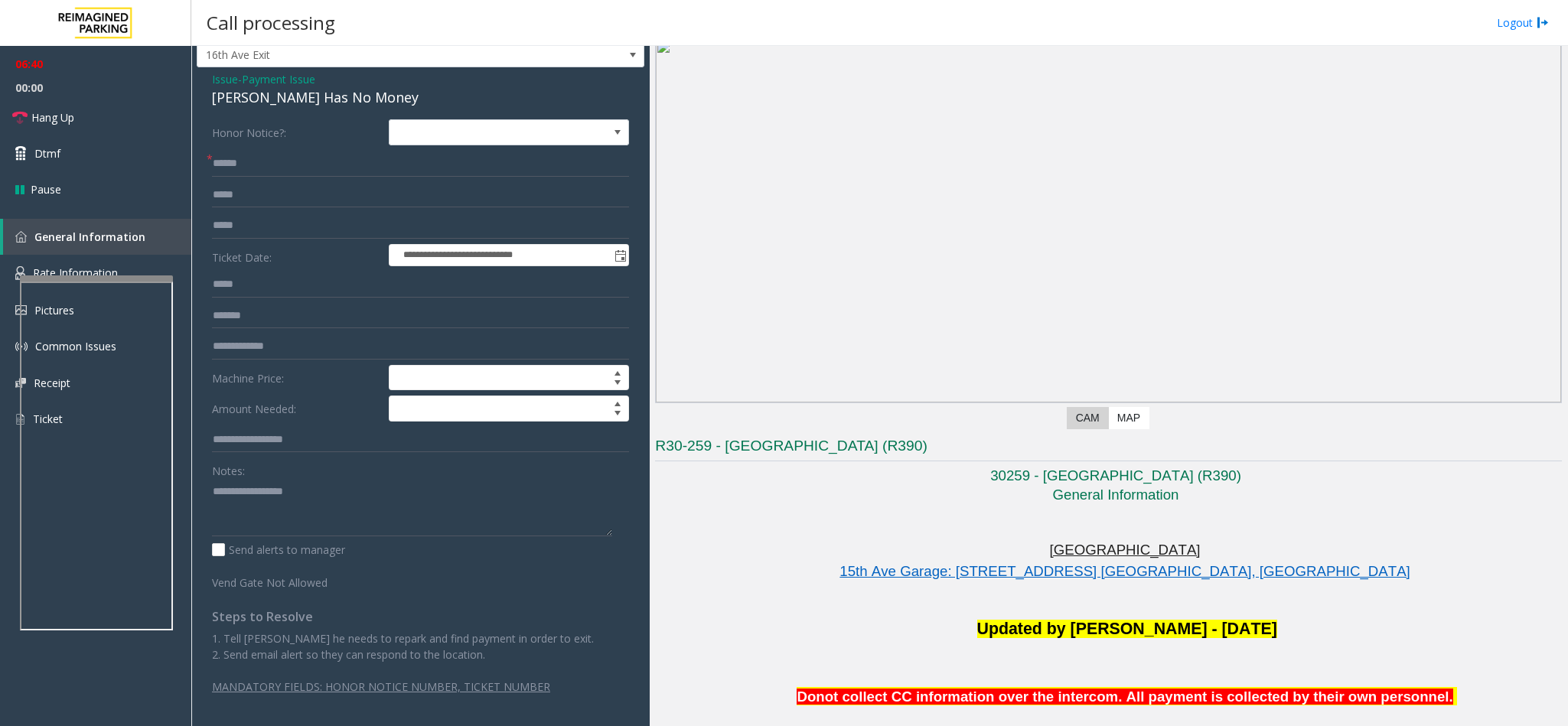
click at [223, 79] on span "Issue" at bounding box center [225, 79] width 26 height 16
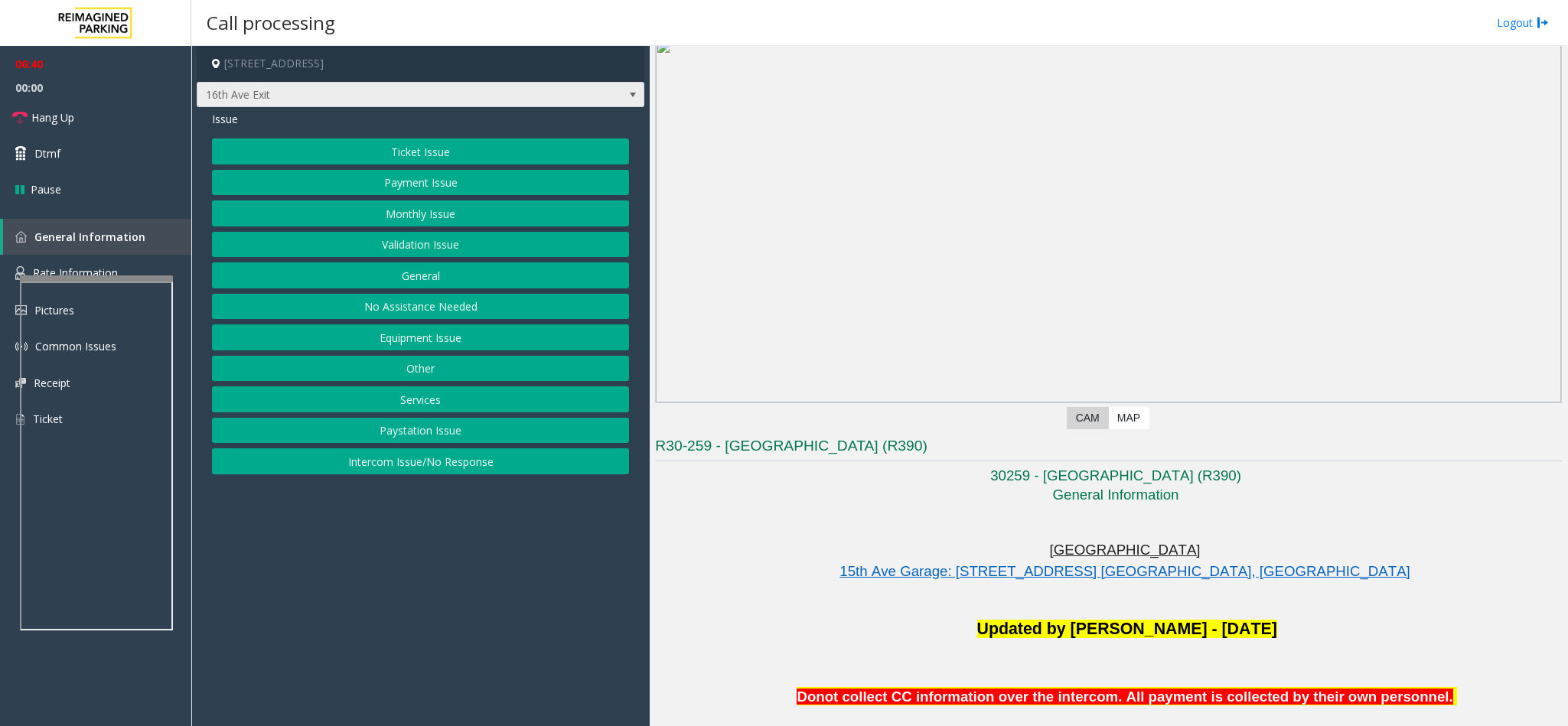
scroll to position [0, 0]
click at [399, 149] on button "Ticket Issue" at bounding box center [420, 151] width 418 height 26
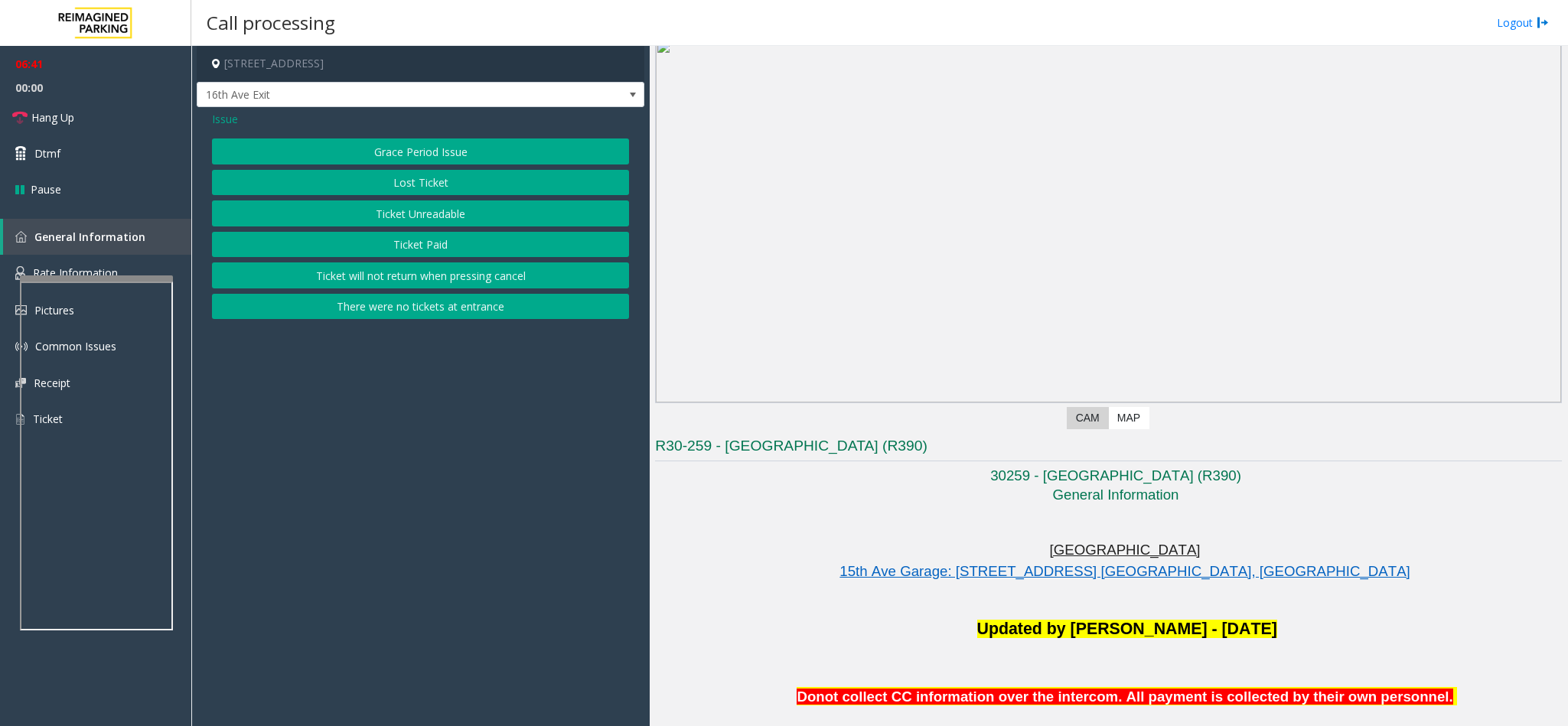
click at [457, 211] on button "Ticket Unreadable" at bounding box center [420, 213] width 418 height 26
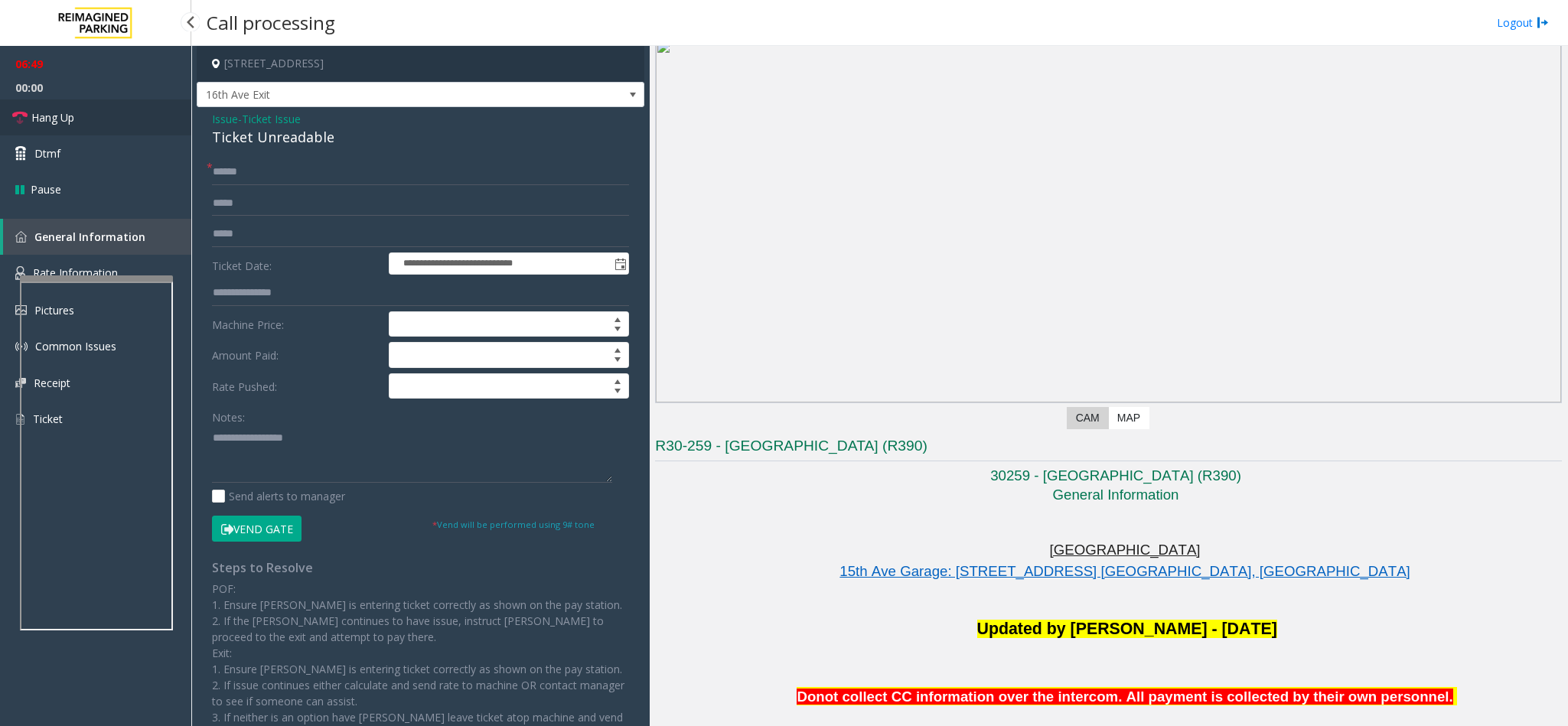
click at [44, 127] on link "Hang Up" at bounding box center [95, 117] width 191 height 36
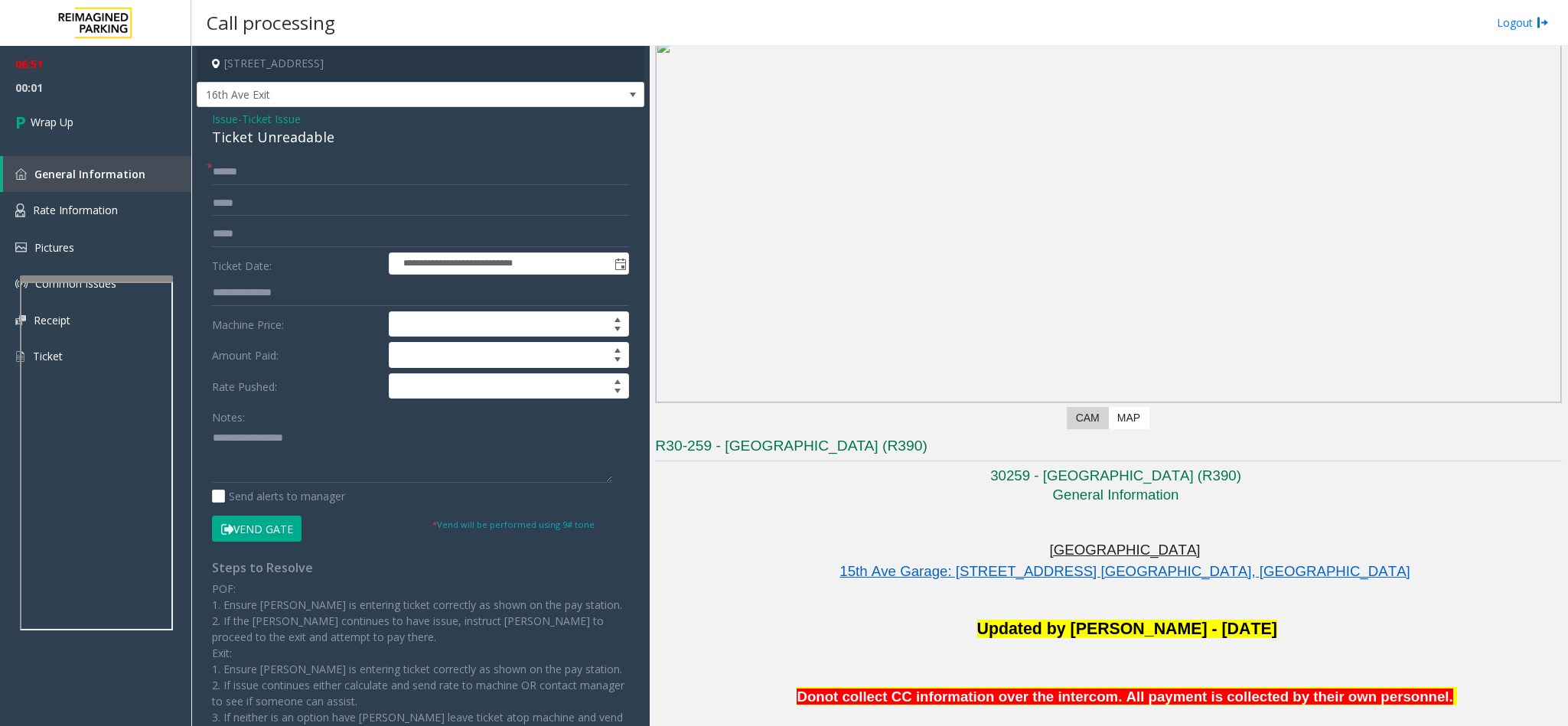
click at [277, 145] on div "Ticket Unreadable" at bounding box center [420, 137] width 418 height 20
copy div "Ticket Unreadable"
click at [230, 118] on span "Issue" at bounding box center [225, 119] width 26 height 16
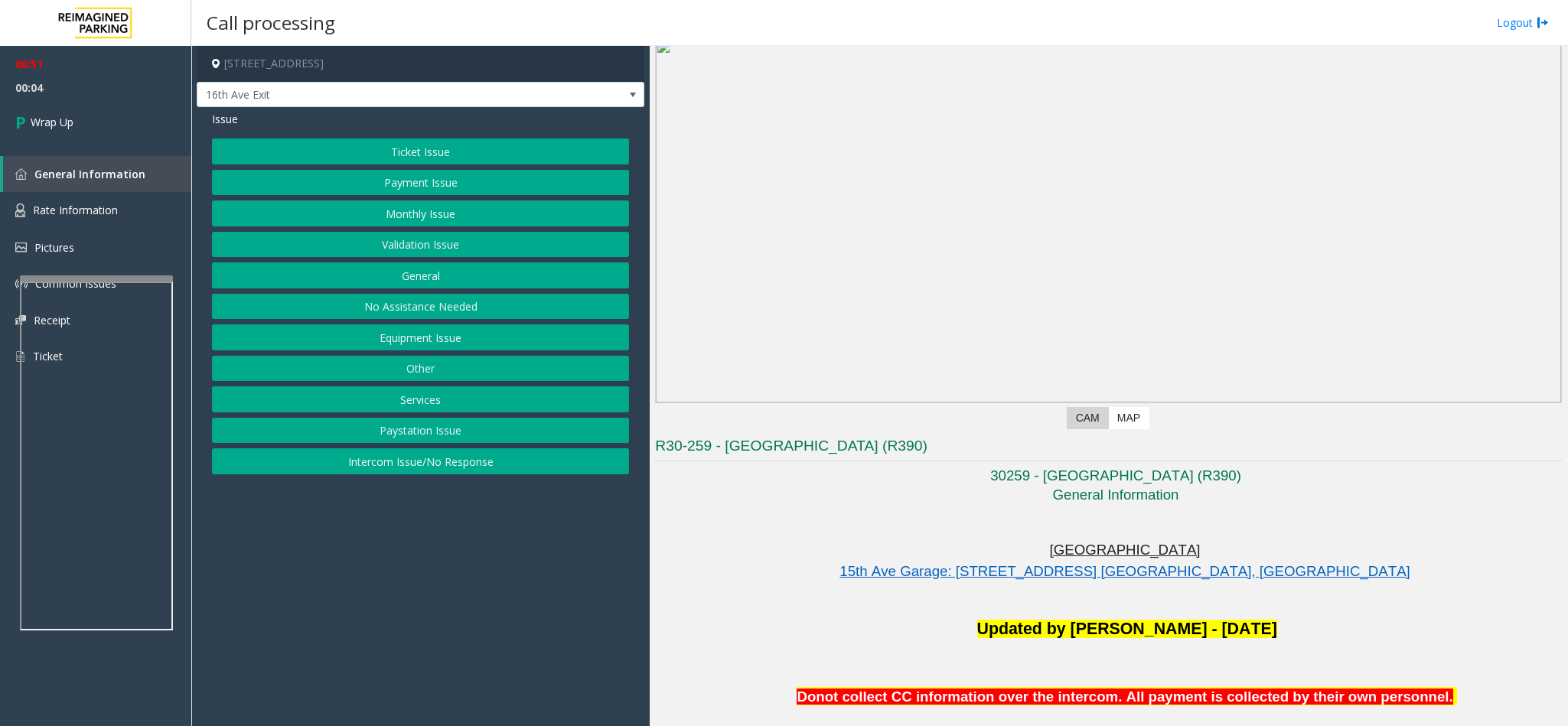
click at [422, 184] on button "Payment Issue" at bounding box center [420, 182] width 418 height 26
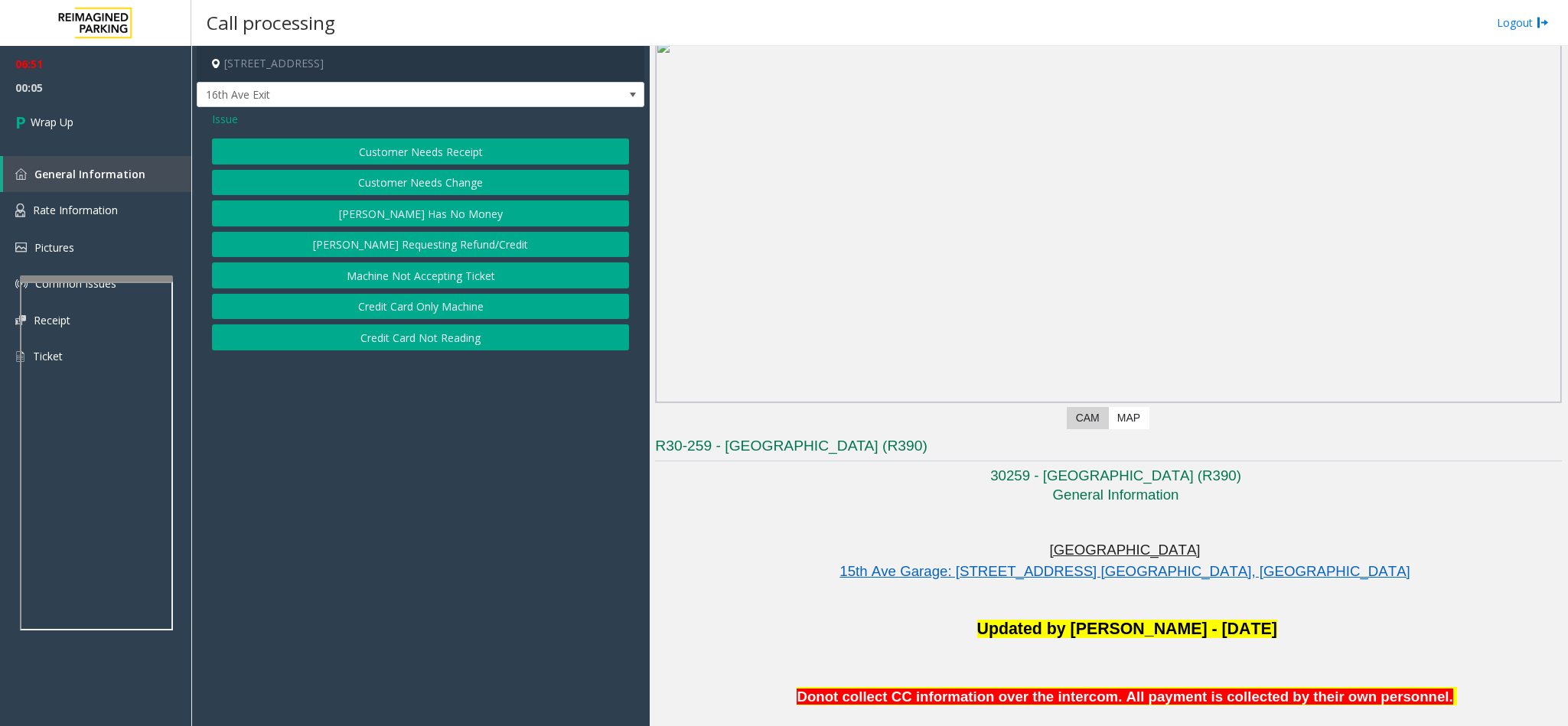
click at [419, 214] on button "[PERSON_NAME] Has No Money" at bounding box center [420, 213] width 418 height 26
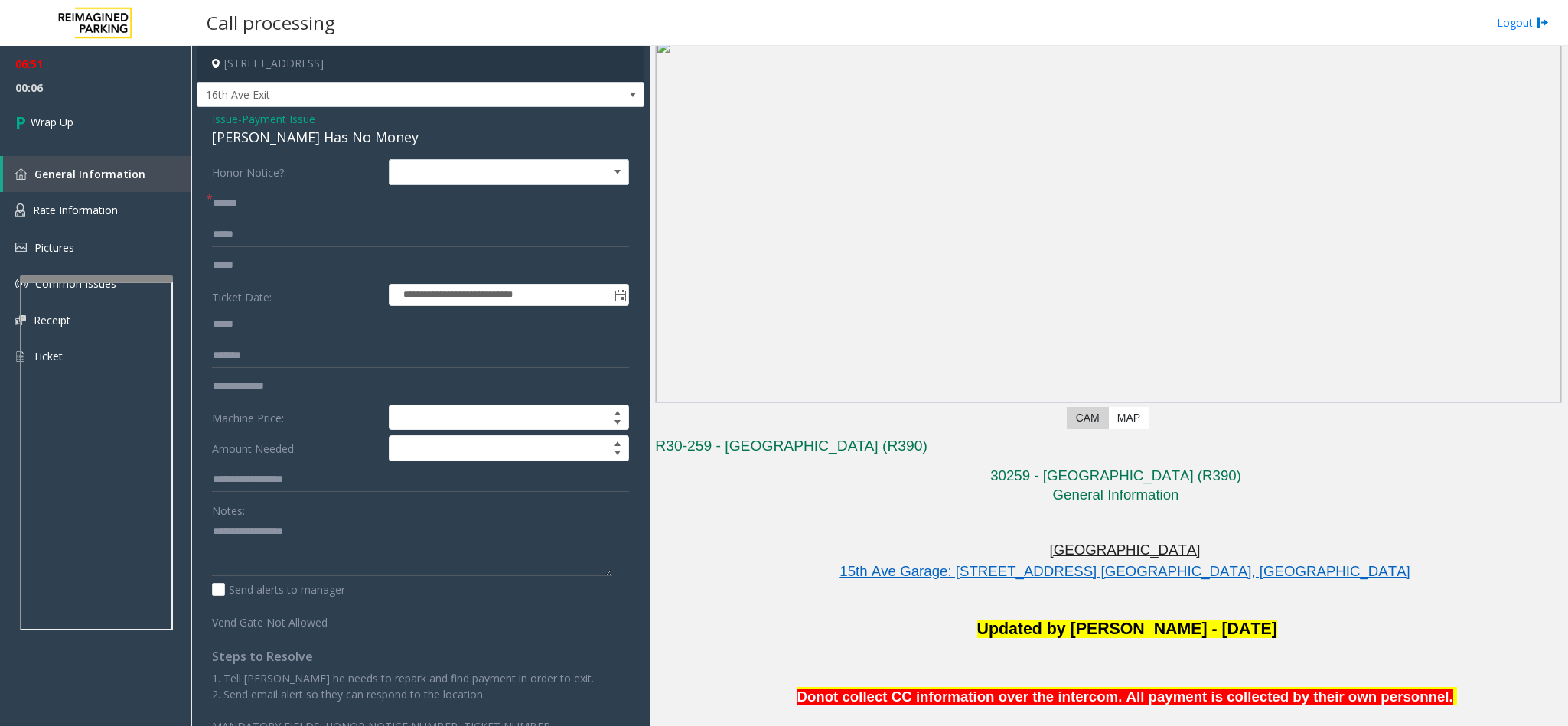
click at [281, 147] on div "[PERSON_NAME] Has No Money" at bounding box center [420, 137] width 418 height 20
copy div "[PERSON_NAME] Has No Money"
click at [336, 484] on textarea at bounding box center [412, 548] width 400 height 58
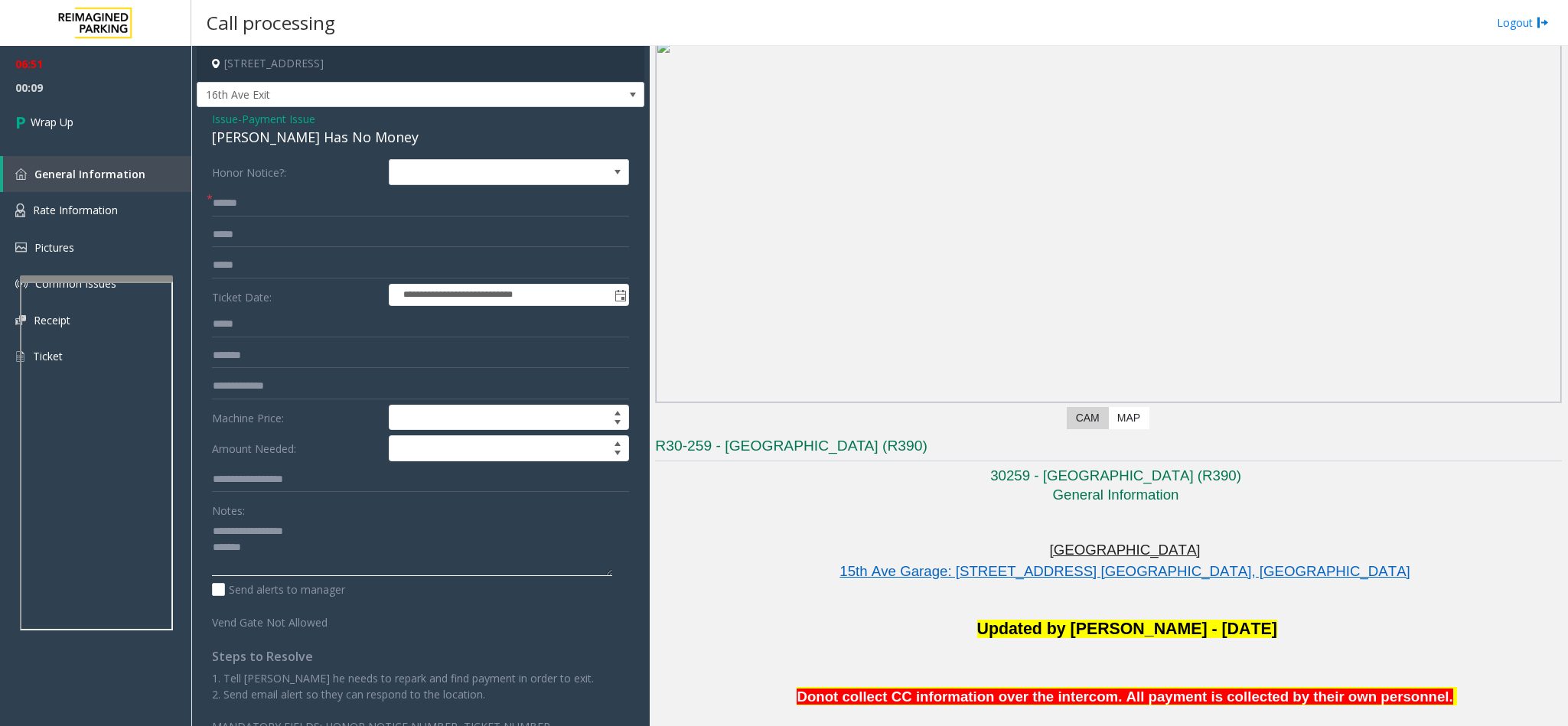
paste textarea "**********"
type textarea "**********"
click at [221, 113] on span "Issue" at bounding box center [225, 119] width 26 height 16
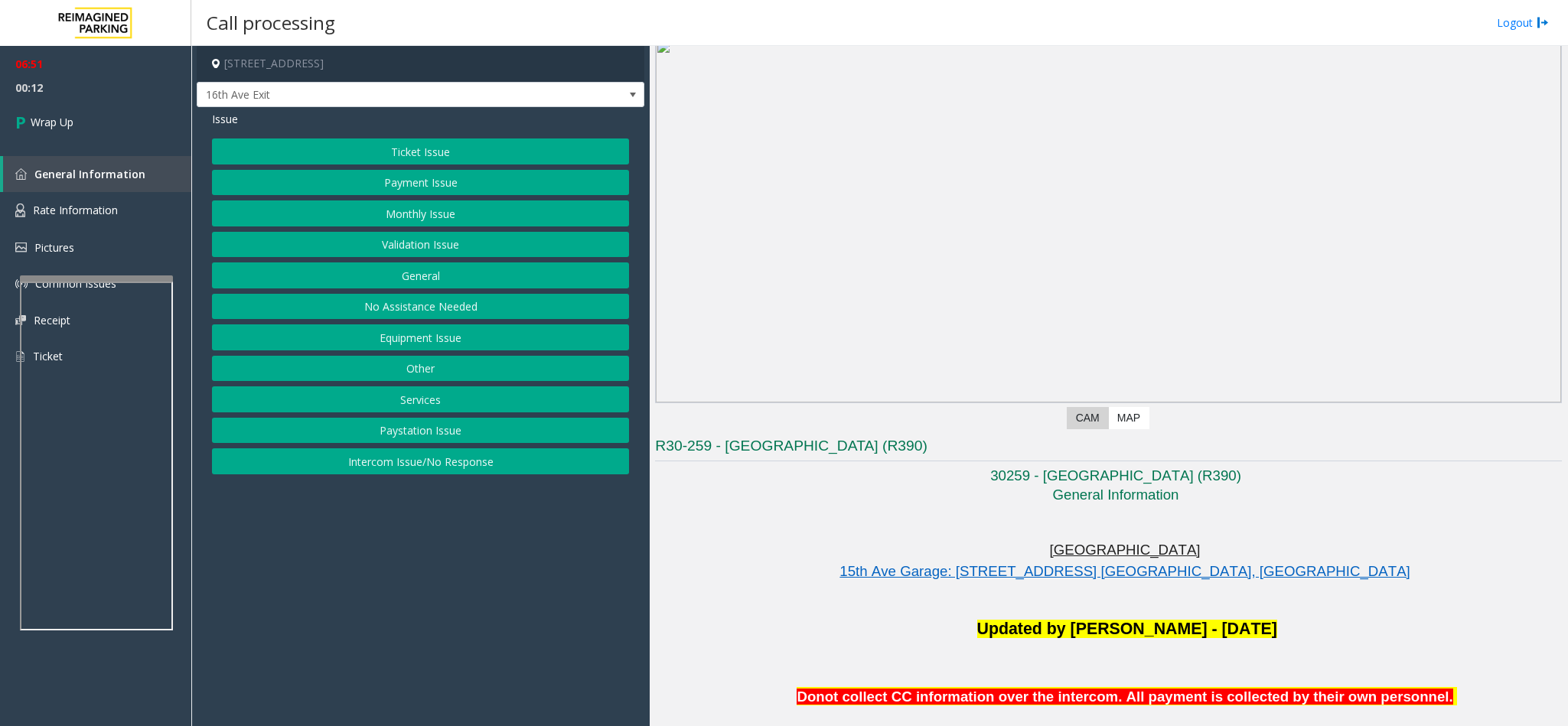
click at [397, 184] on button "Payment Issue" at bounding box center [420, 182] width 418 height 26
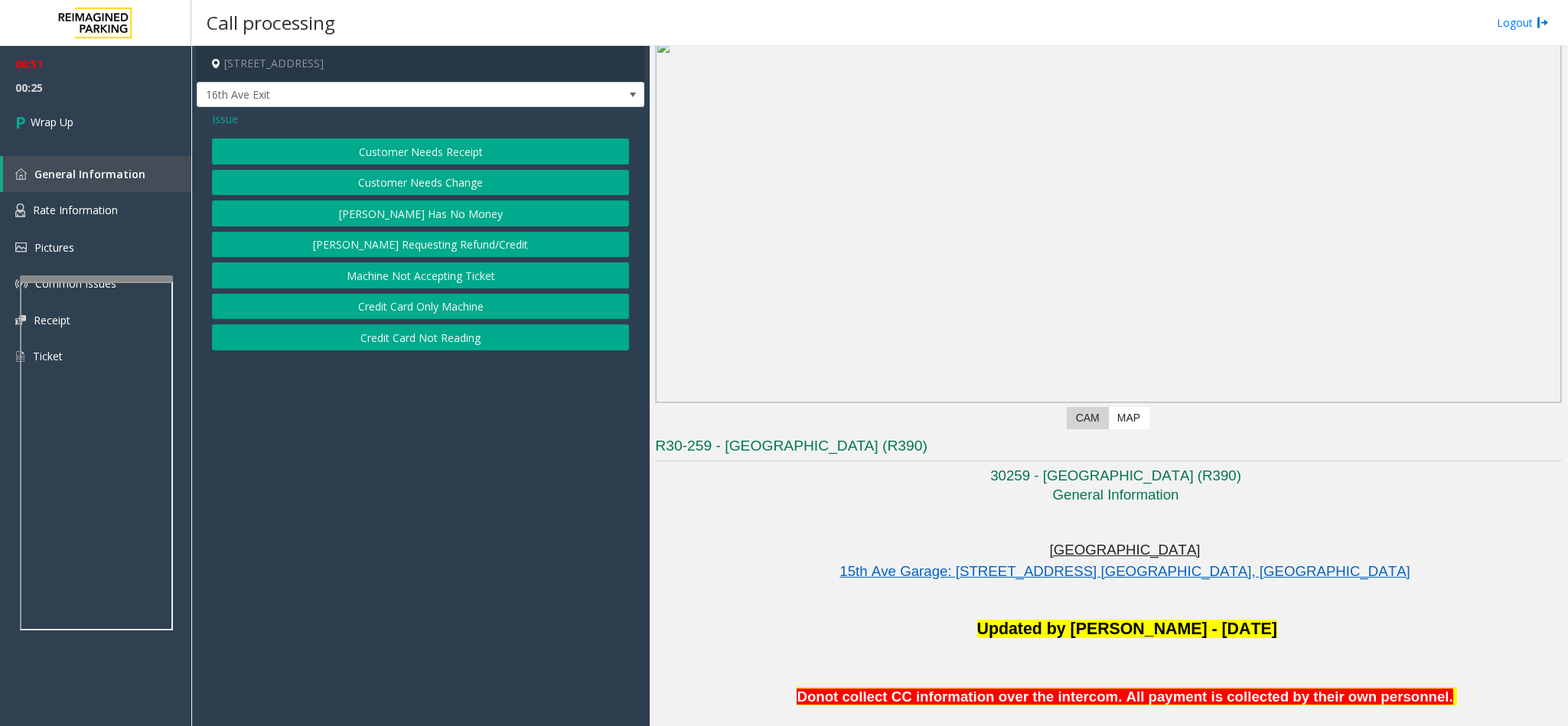
click at [432, 315] on button "Credit Card Only Machine" at bounding box center [420, 307] width 418 height 26
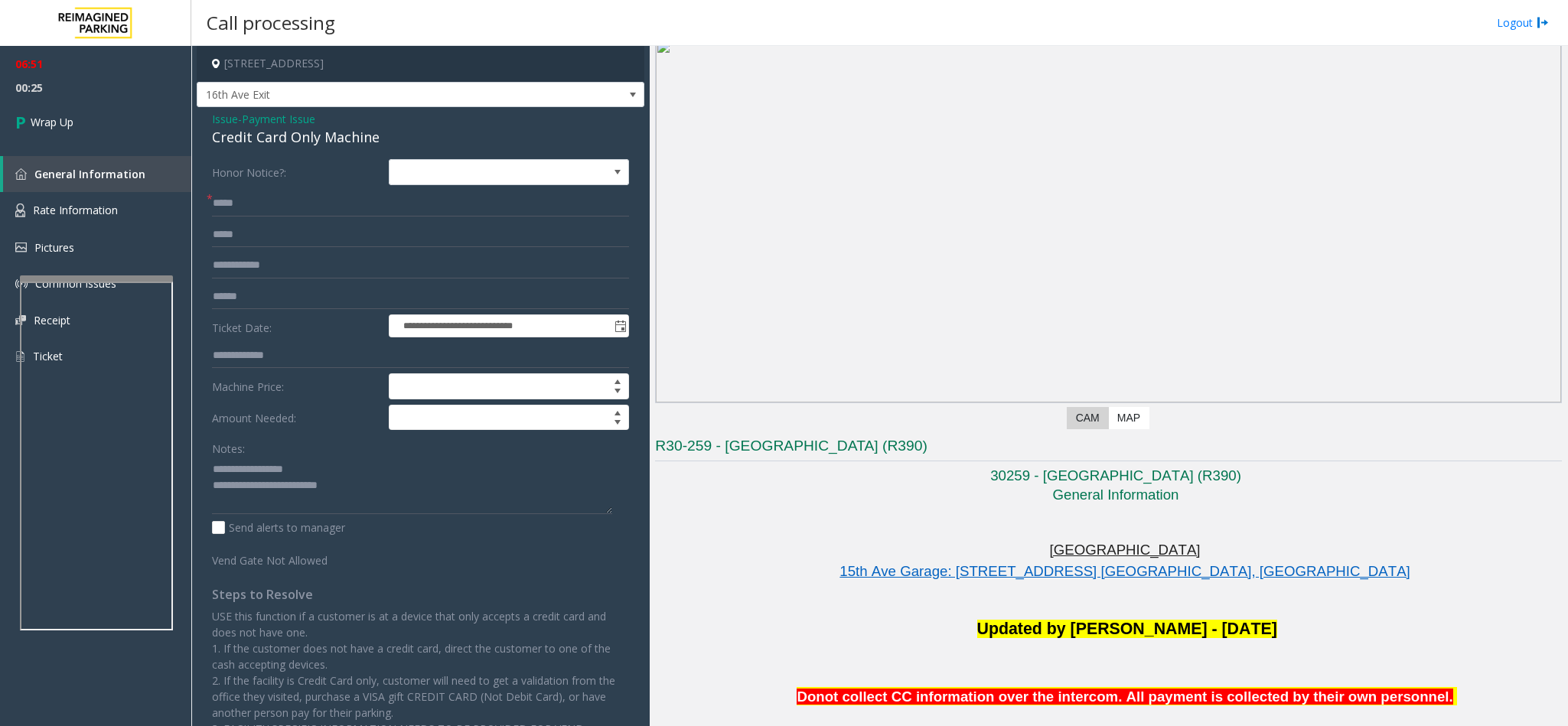
click at [299, 129] on div "Credit Card Only Machine" at bounding box center [420, 137] width 418 height 20
copy div "Credit Card Only Machine"
drag, startPoint x: 375, startPoint y: 489, endPoint x: 246, endPoint y: 492, distance: 129.0
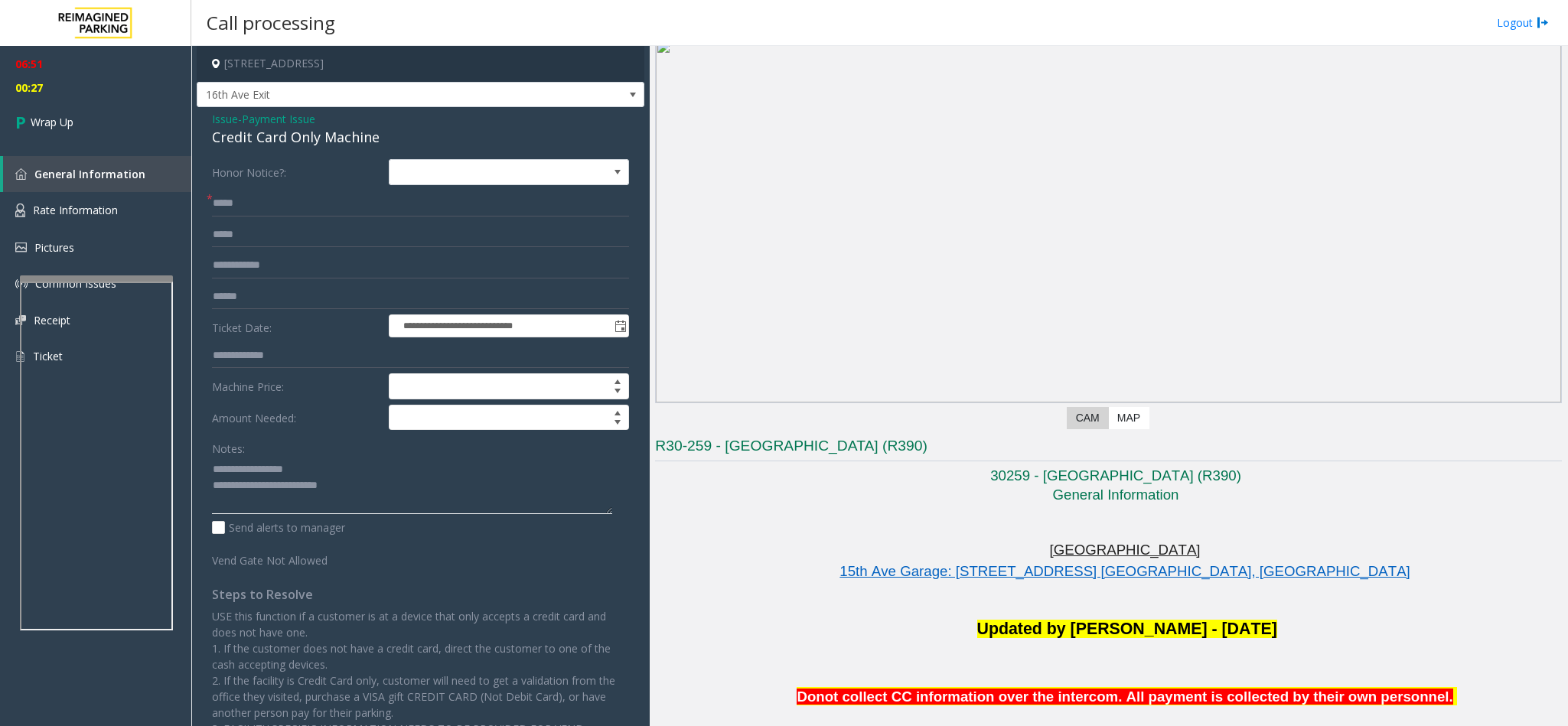
click at [246, 484] on textarea at bounding box center [412, 486] width 400 height 58
paste textarea "*****"
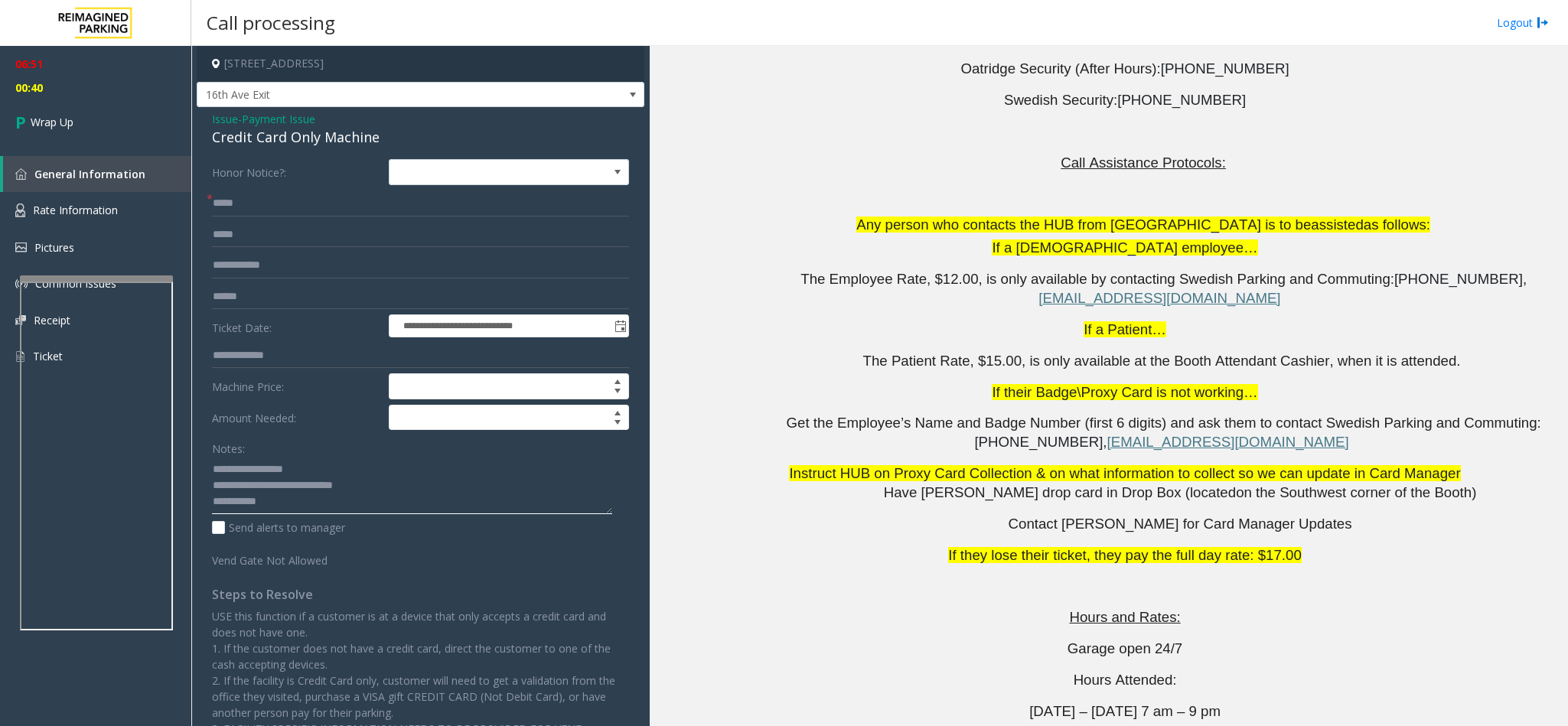
scroll to position [3602, 0]
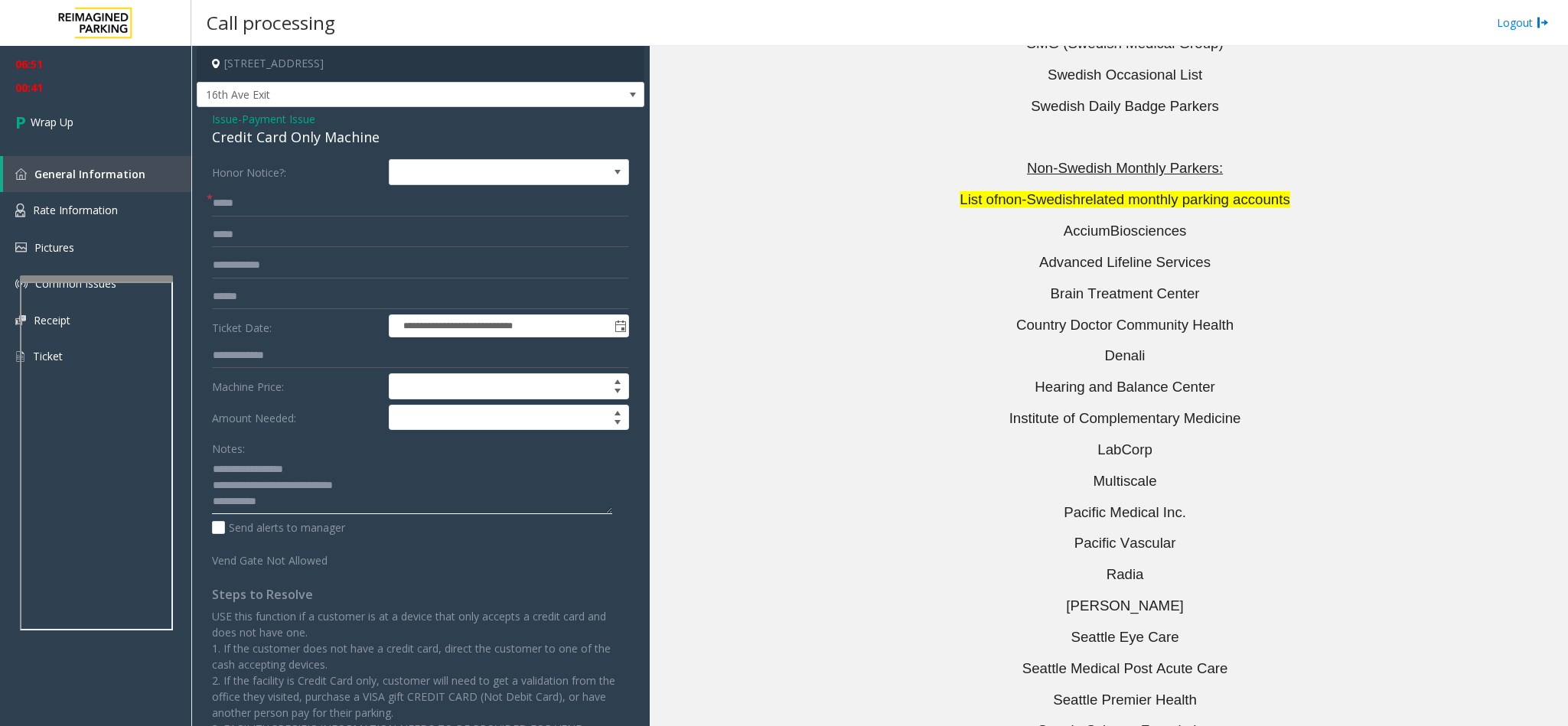
type textarea "**********"
click at [214, 118] on span "Issue" at bounding box center [225, 119] width 26 height 16
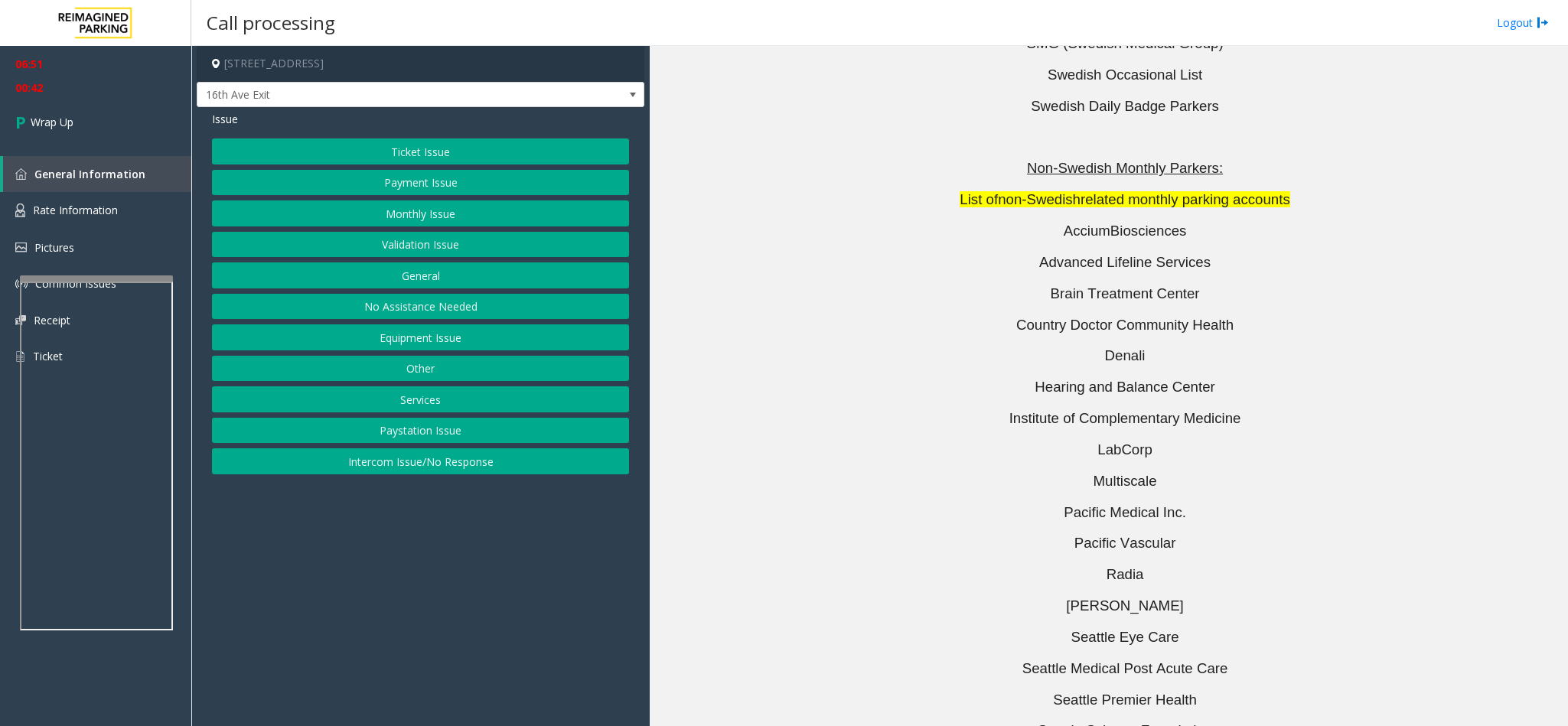
click at [439, 188] on button "Payment Issue" at bounding box center [420, 182] width 418 height 26
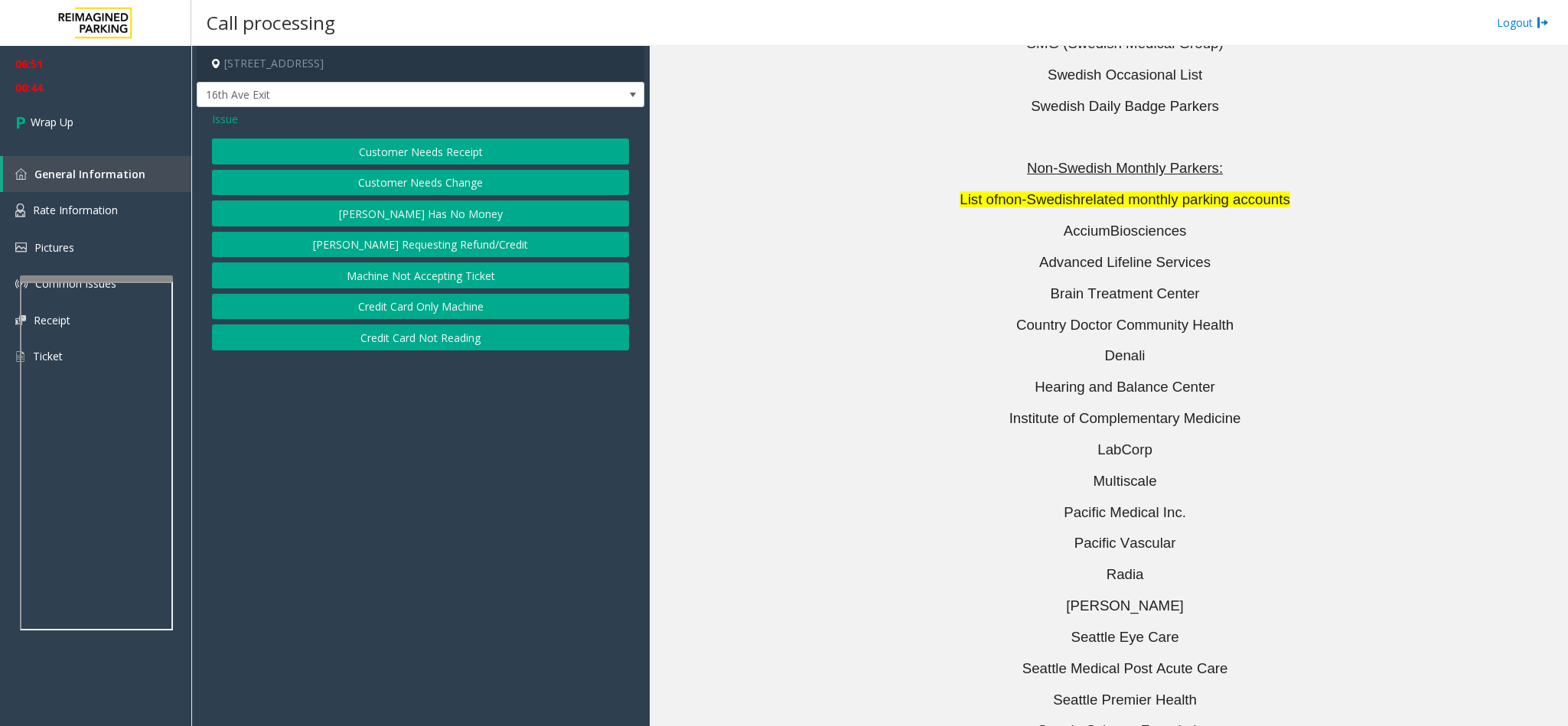
click at [452, 217] on button "[PERSON_NAME] Has No Money" at bounding box center [420, 213] width 418 height 26
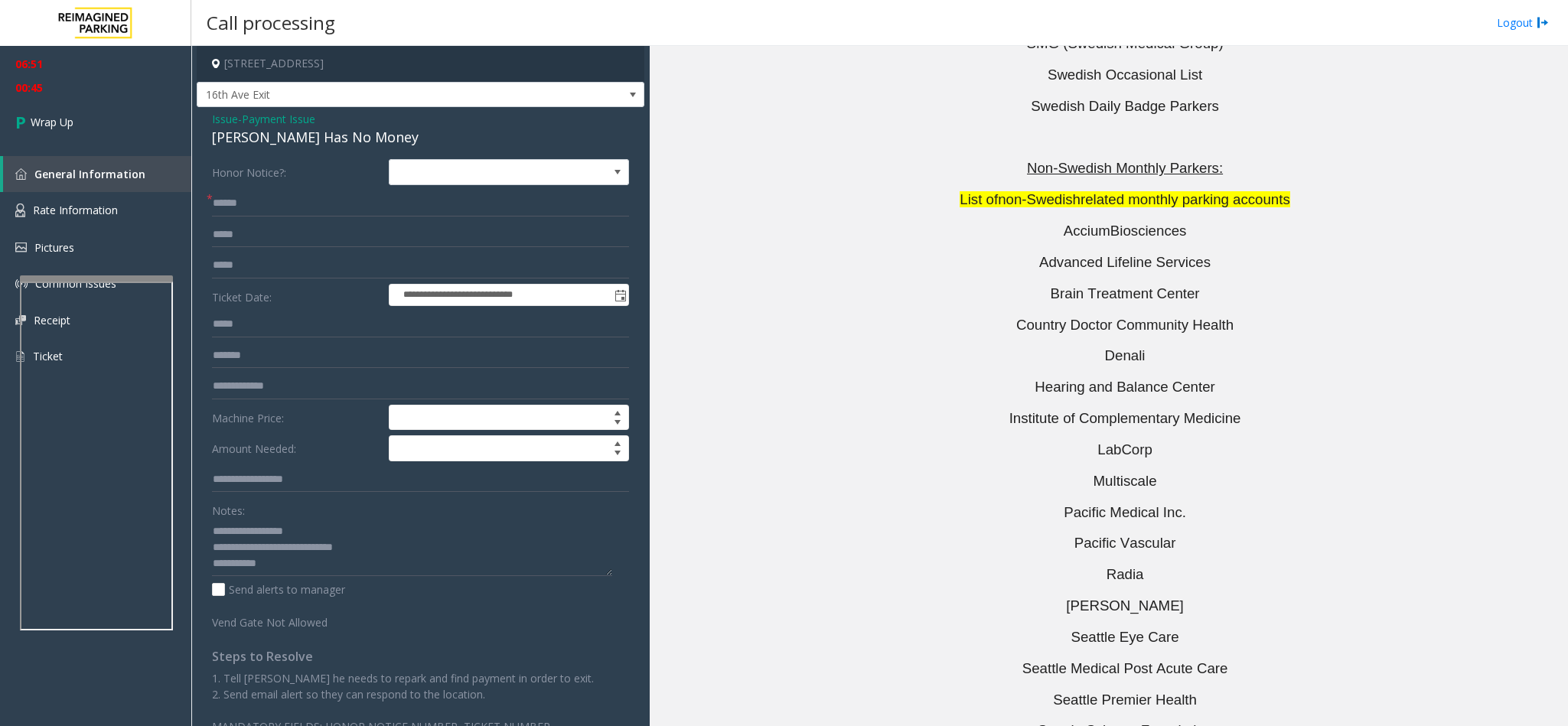
click at [249, 136] on div "[PERSON_NAME] Has No Money" at bounding box center [420, 137] width 418 height 20
copy div "[PERSON_NAME] Has No Money"
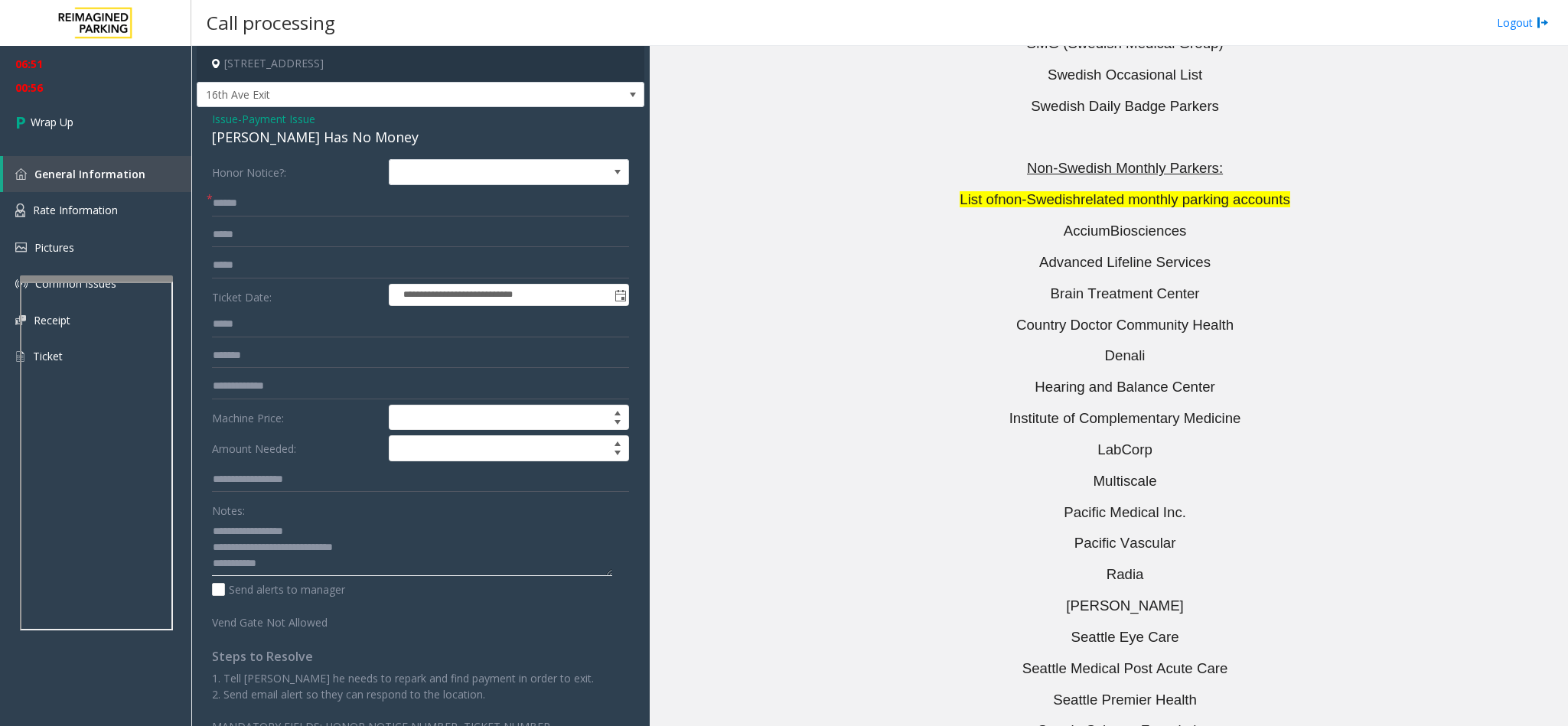
drag, startPoint x: 395, startPoint y: 551, endPoint x: 243, endPoint y: 547, distance: 152.1
click at [243, 484] on textarea at bounding box center [412, 548] width 400 height 58
paste textarea
click at [285, 484] on textarea at bounding box center [412, 548] width 400 height 58
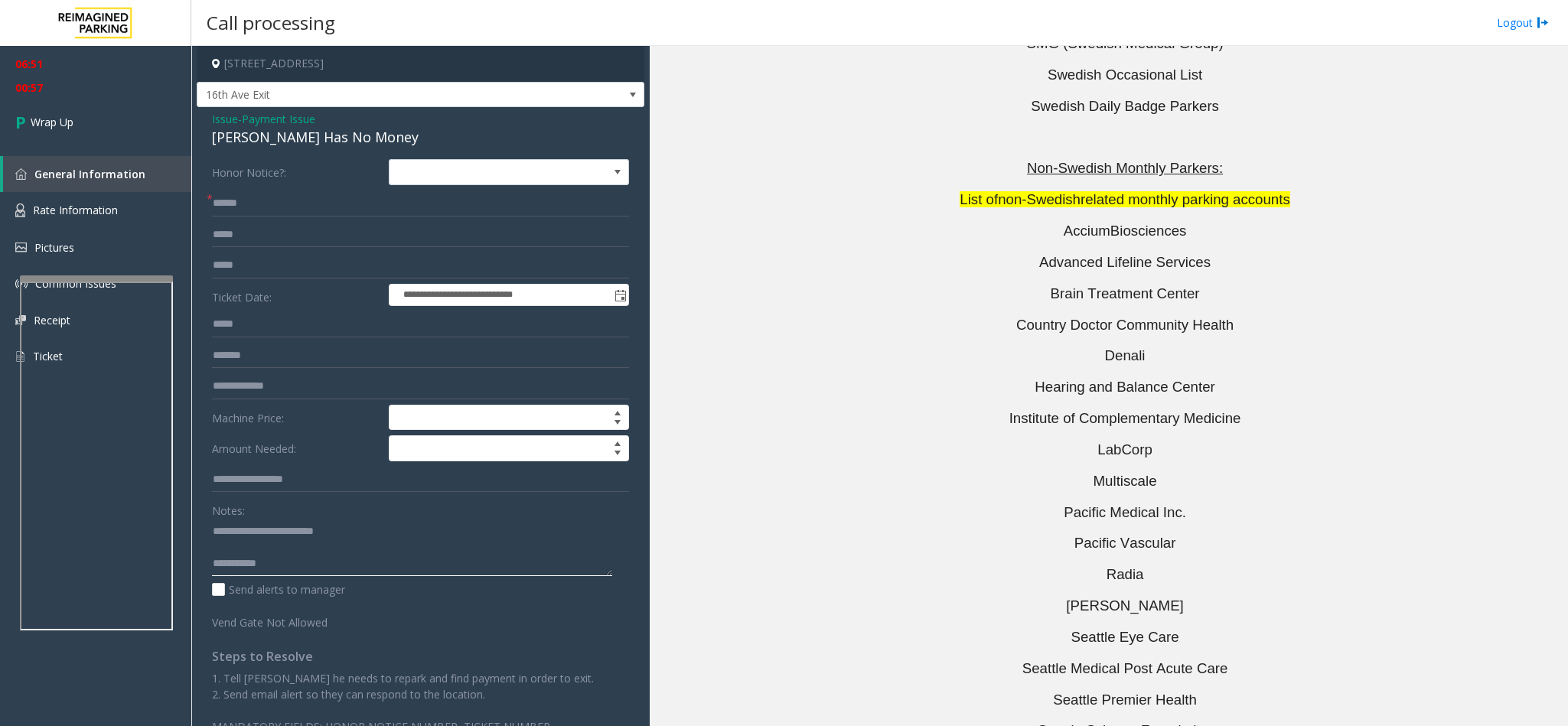
click at [284, 484] on textarea at bounding box center [412, 548] width 400 height 58
click at [373, 484] on textarea at bounding box center [412, 548] width 400 height 58
click at [410, 484] on textarea at bounding box center [412, 548] width 400 height 58
type textarea "**********"
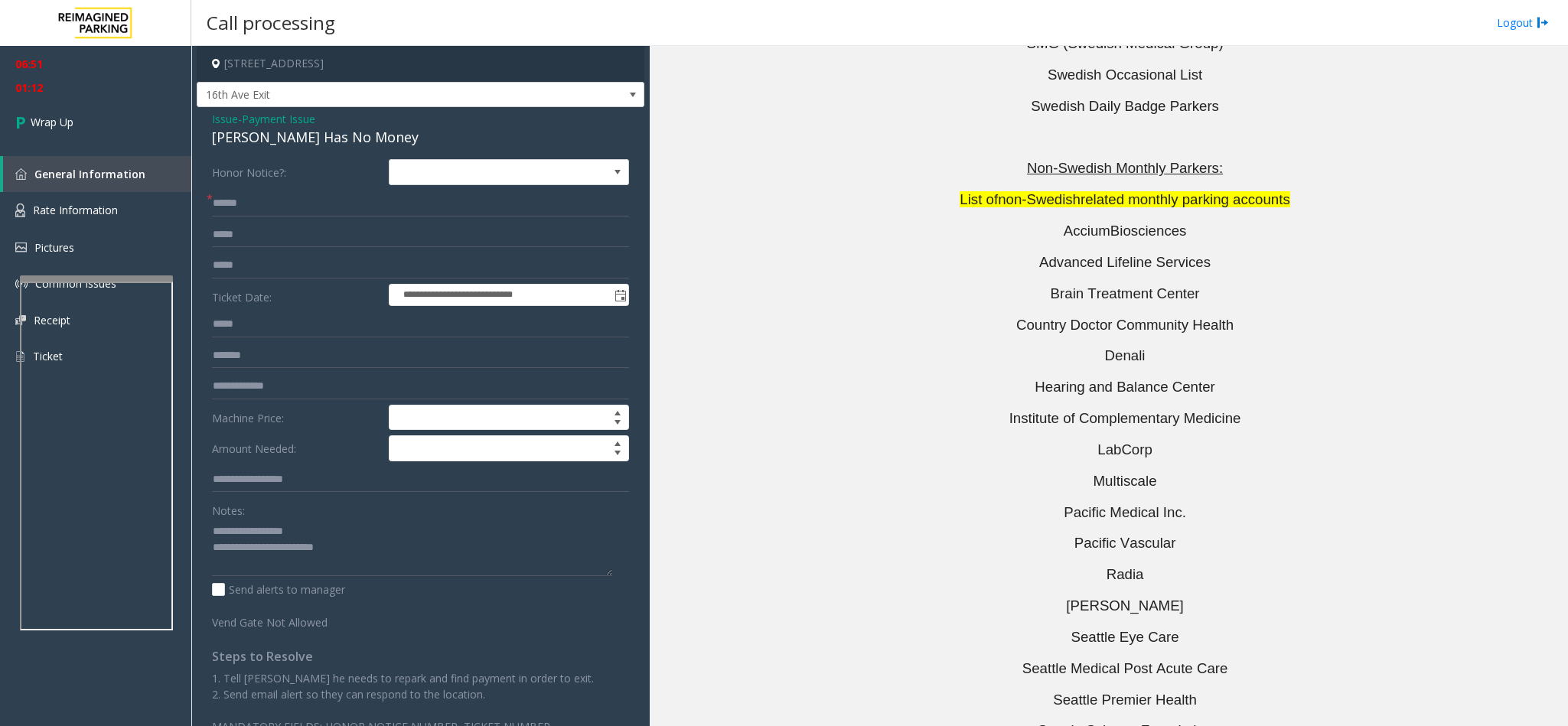
click at [211, 229] on div "**********" at bounding box center [420, 454] width 440 height 591
click at [218, 239] on input "*****" at bounding box center [420, 234] width 418 height 26
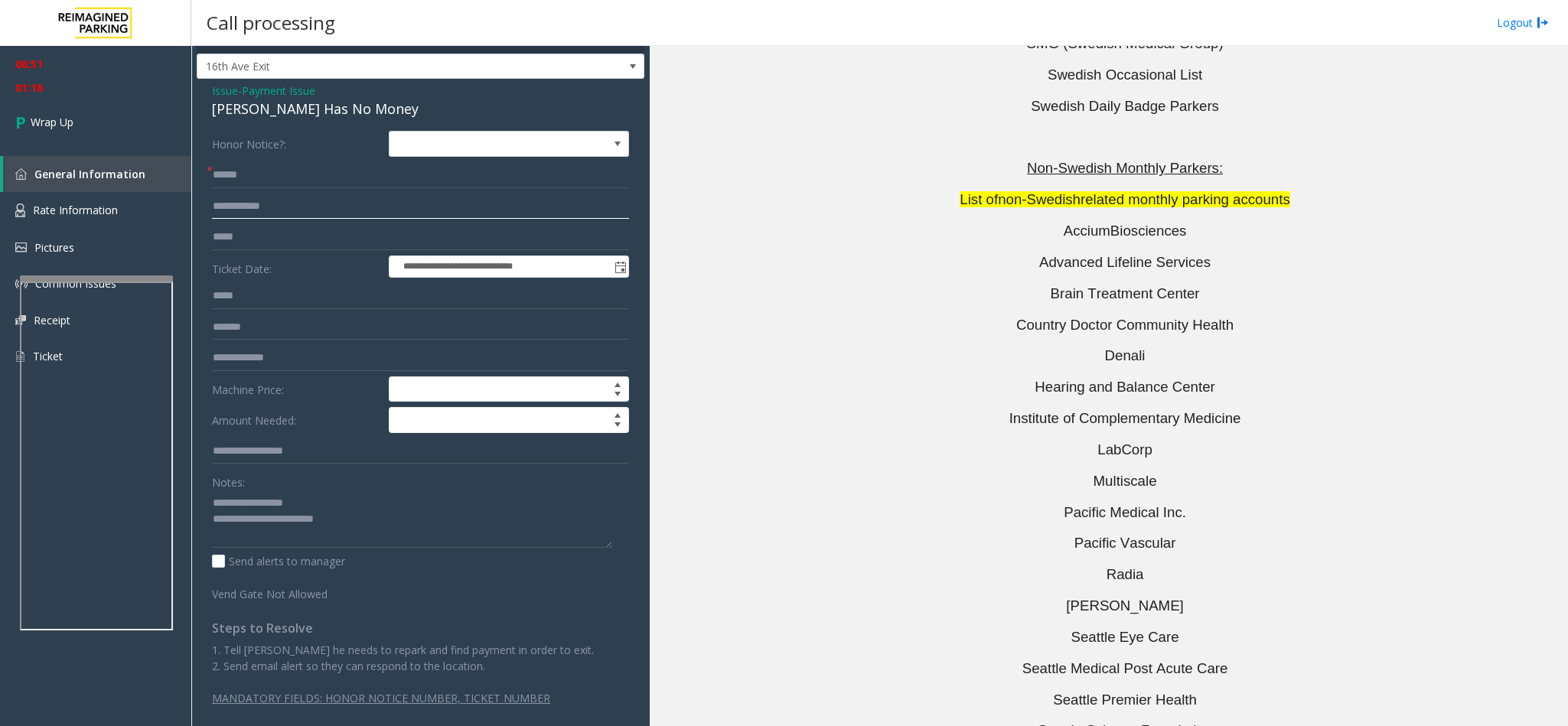
scroll to position [41, 0]
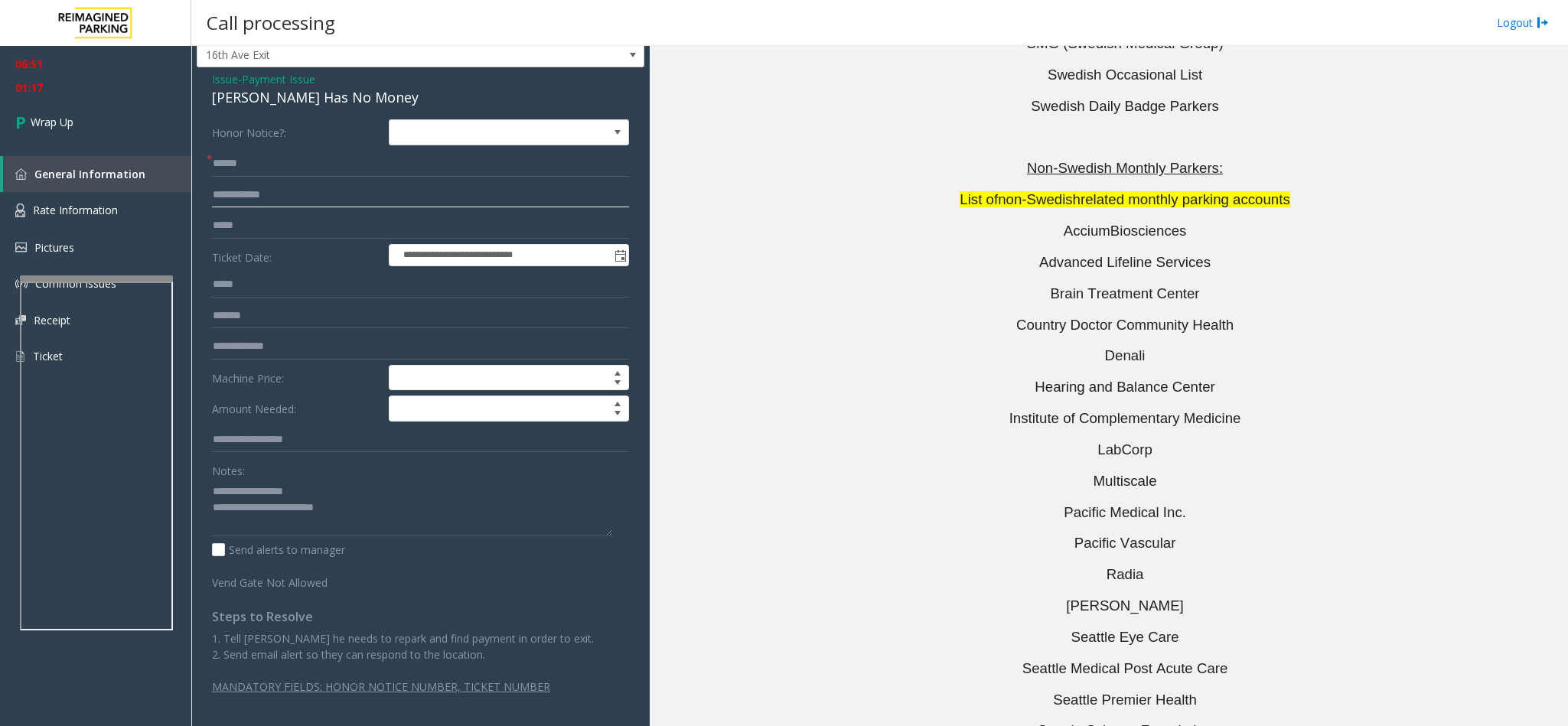
type input "**********"
click at [354, 484] on textarea at bounding box center [412, 508] width 400 height 58
click at [97, 121] on link "Wrap Up" at bounding box center [95, 121] width 191 height 45
